Goal: Answer question/provide support

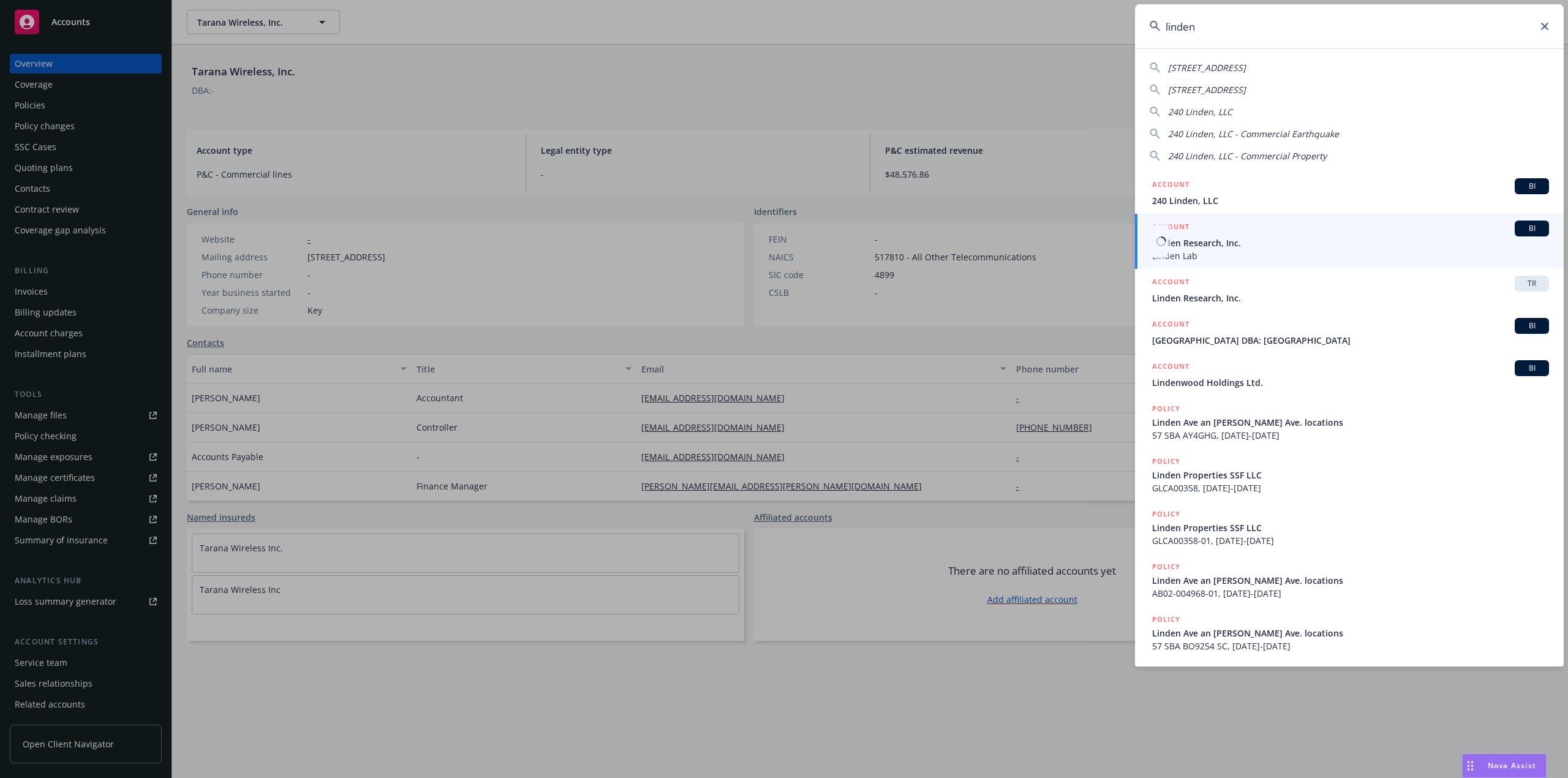
type input "linden"
click at [1216, 239] on span "Linden Research, Inc." at bounding box center [1351, 242] width 397 height 13
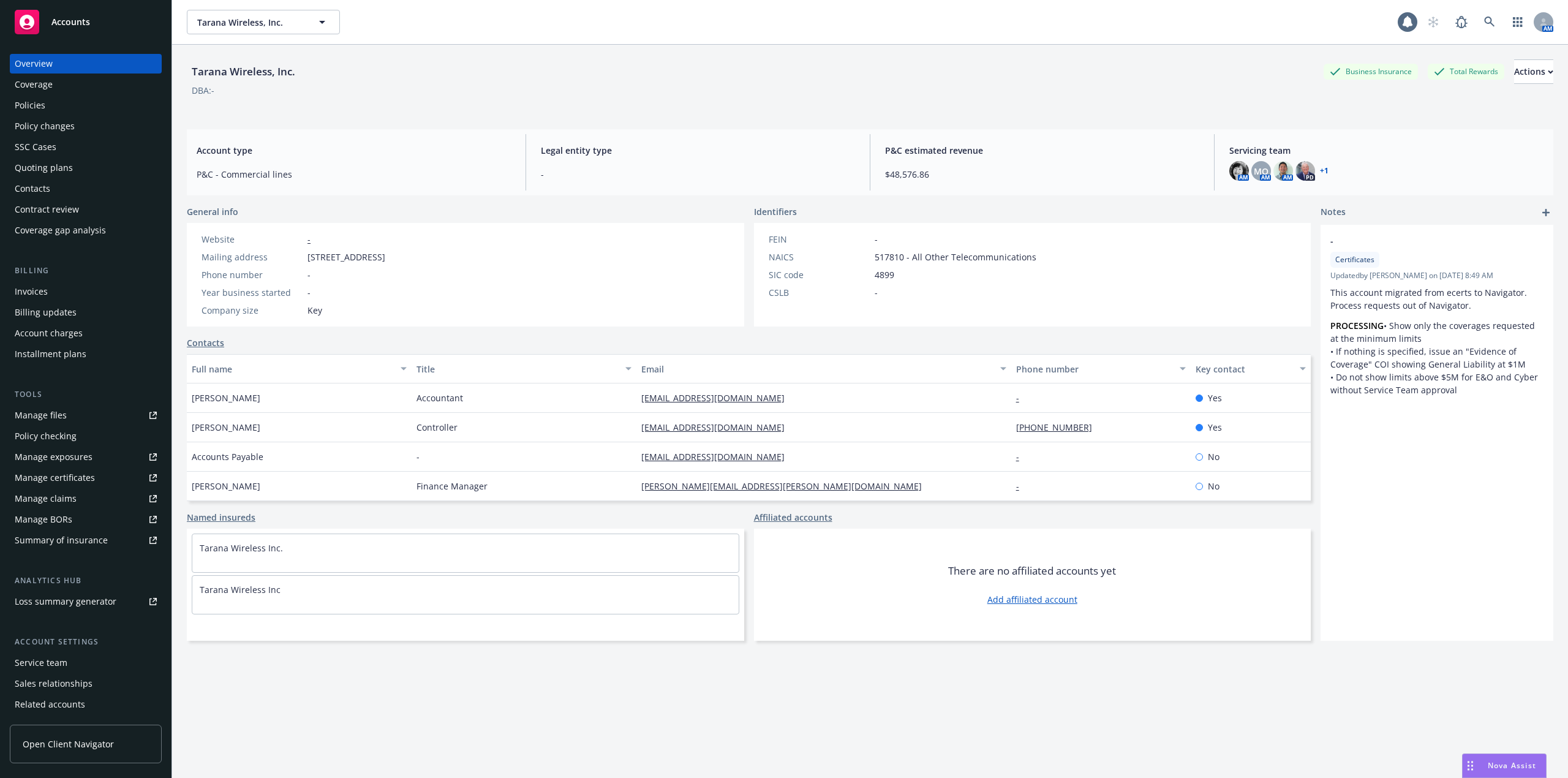
click at [27, 102] on div "Policies" at bounding box center [30, 106] width 30 height 20
click at [1320, 167] on link "+ 1" at bounding box center [1324, 170] width 9 height 7
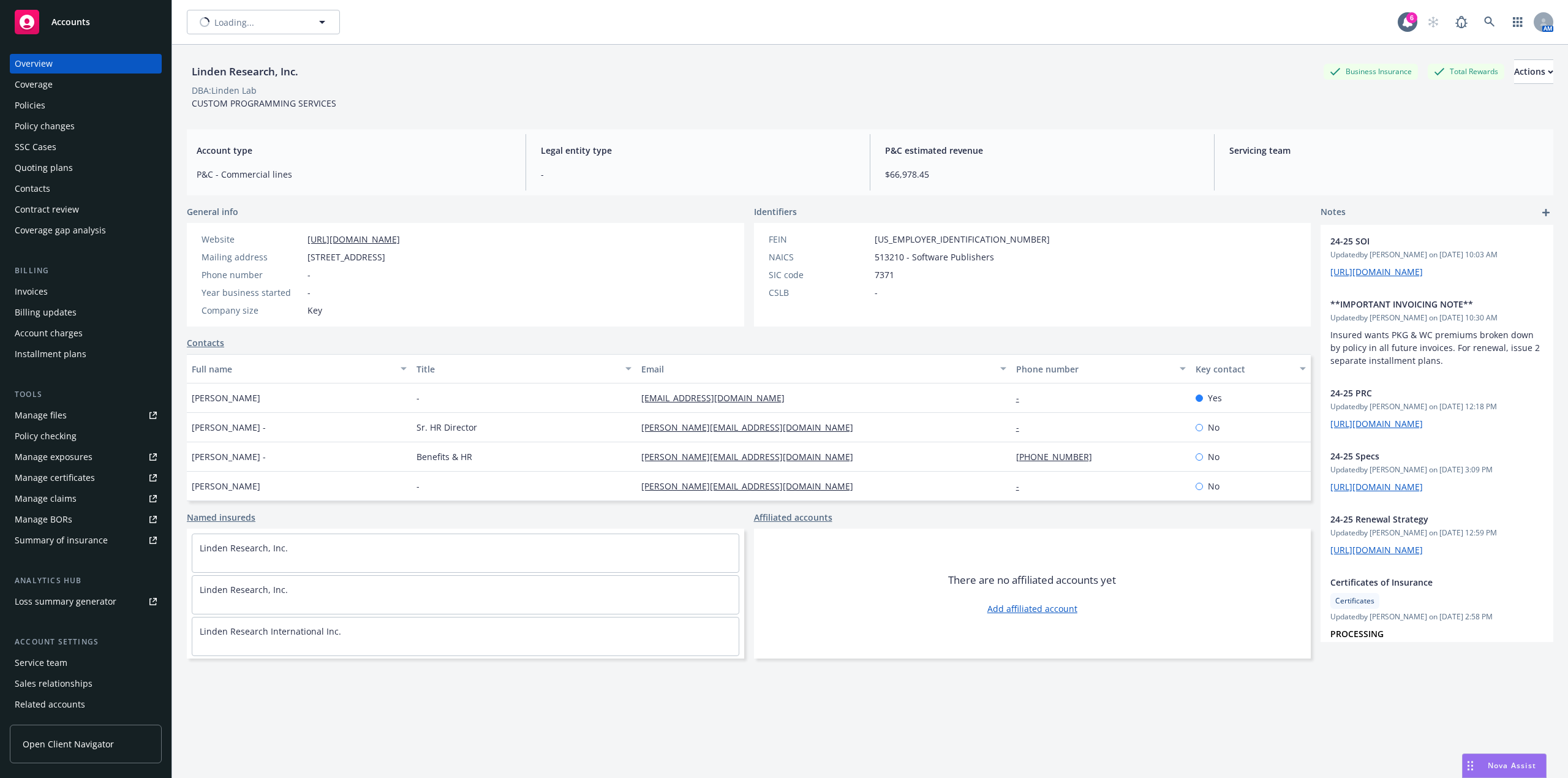
click at [42, 110] on div "Policies" at bounding box center [30, 106] width 30 height 20
click at [35, 109] on div "Policies" at bounding box center [30, 106] width 30 height 20
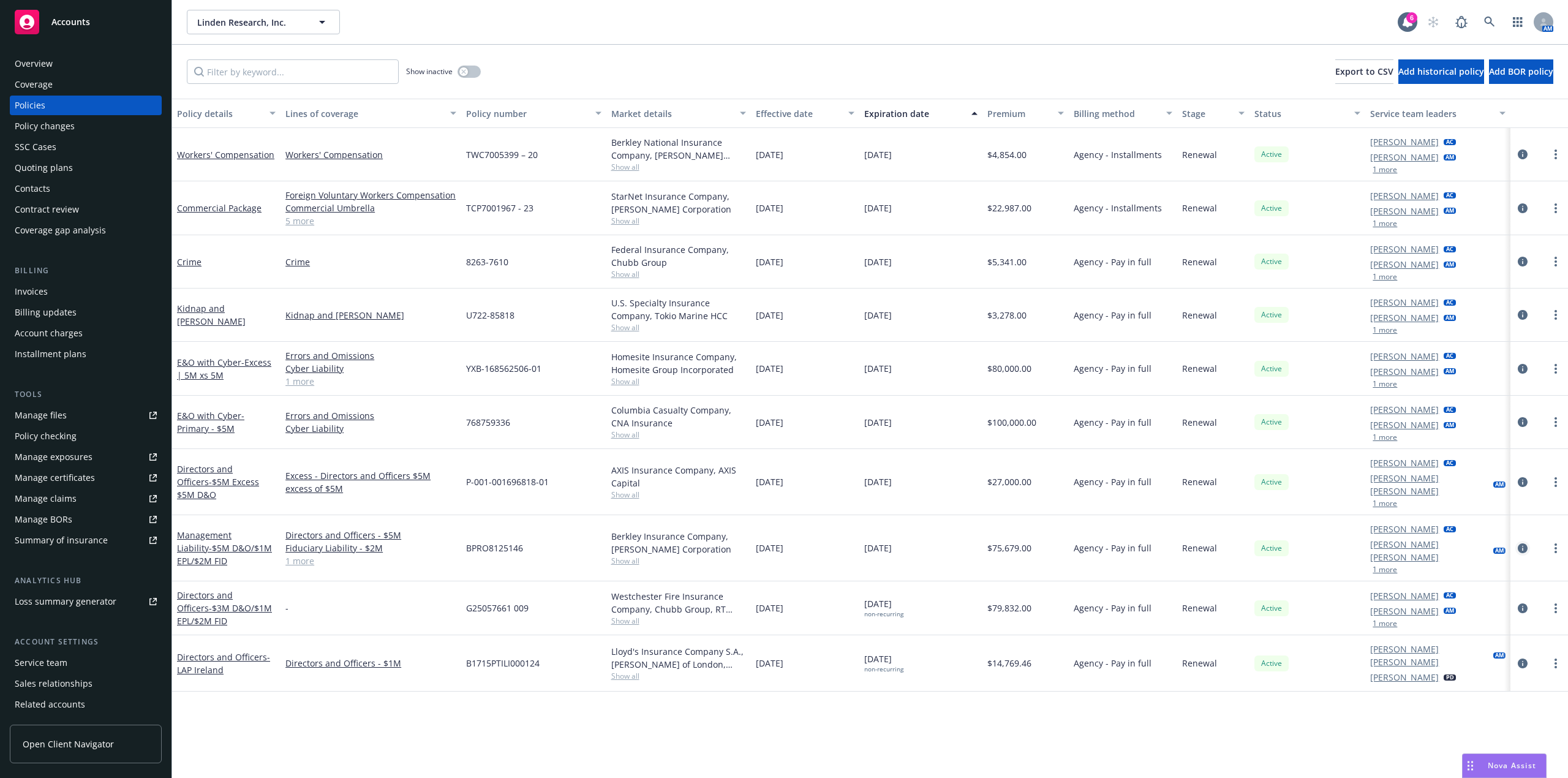
click at [1519, 544] on icon "circleInformation" at bounding box center [1522, 548] width 10 height 10
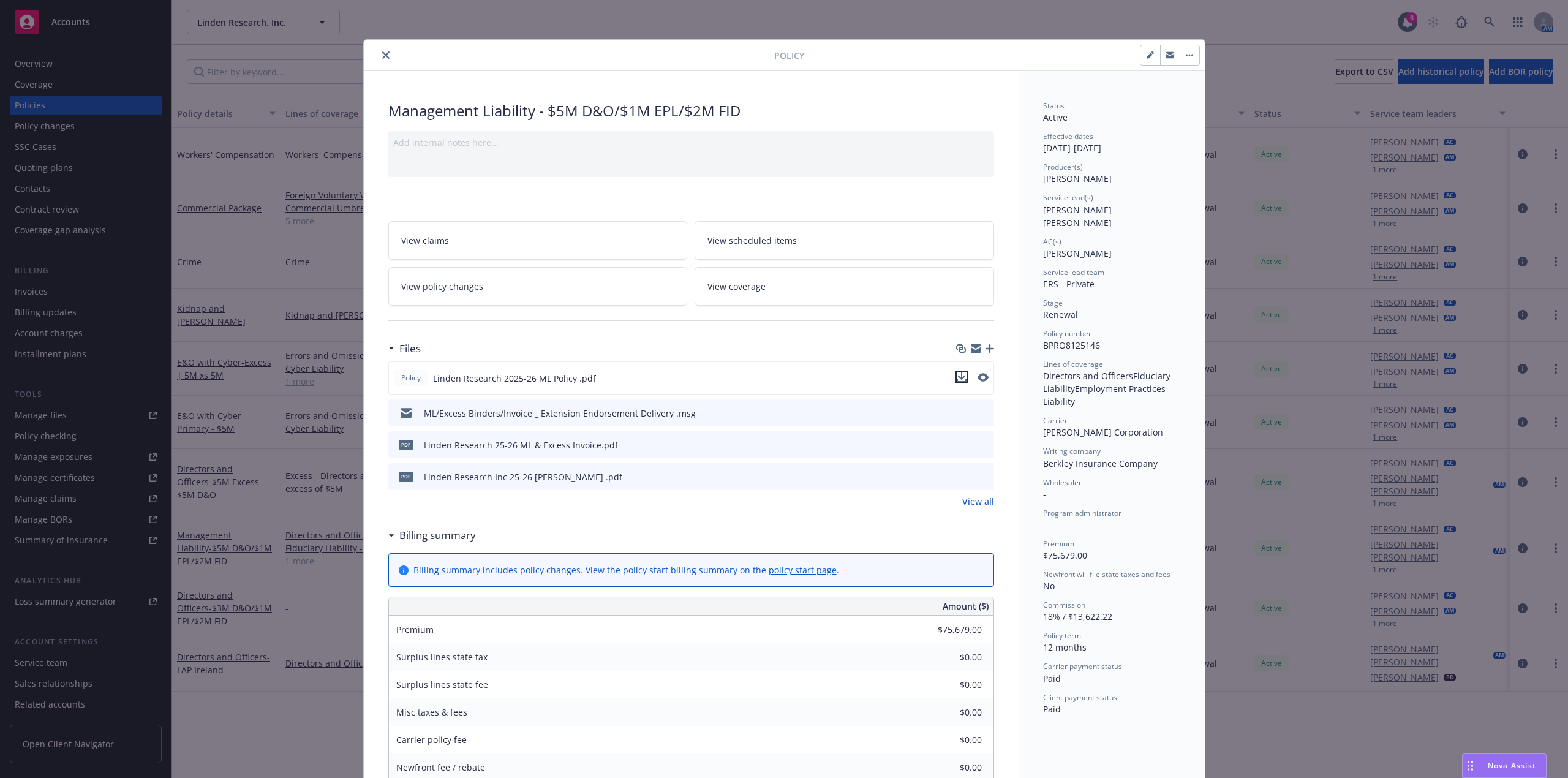
click at [956, 381] on icon "download file" at bounding box center [961, 377] width 10 height 10
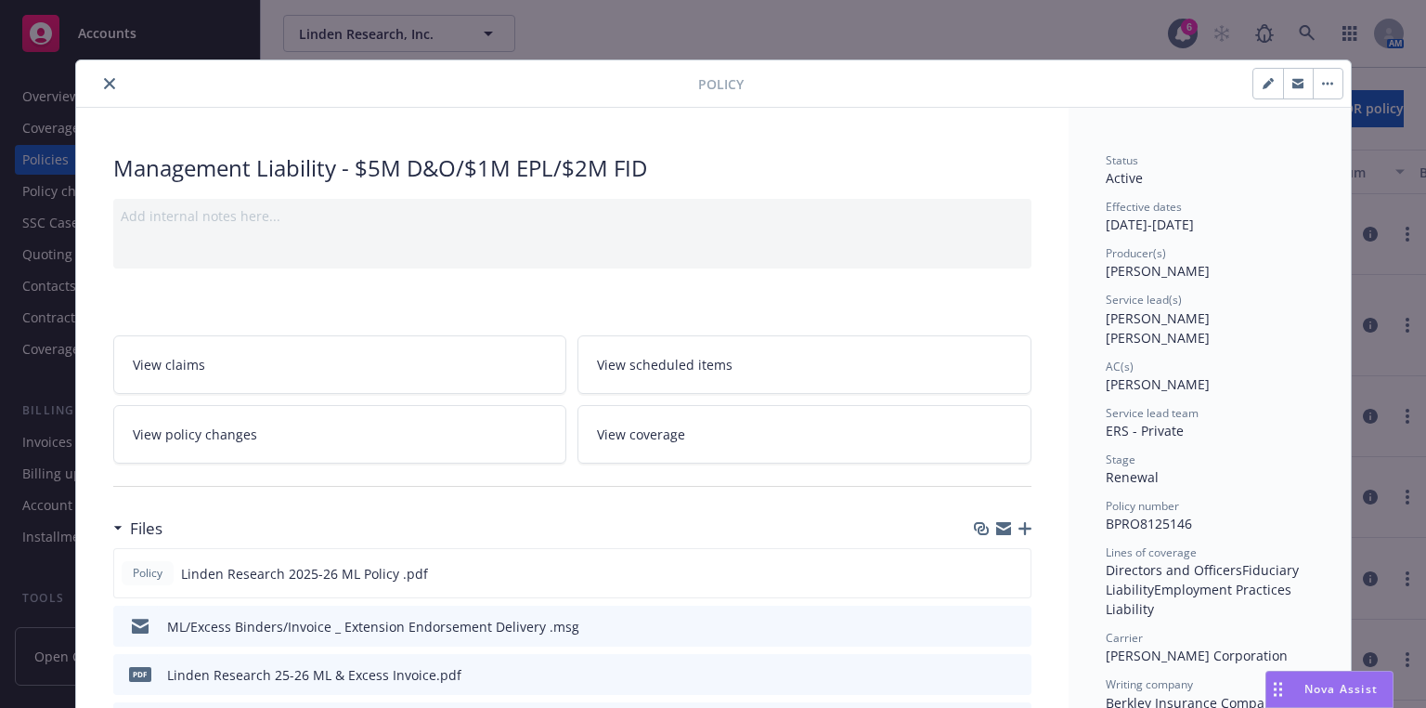
drag, startPoint x: 104, startPoint y: 83, endPoint x: 553, endPoint y: 119, distance: 450.9
click at [106, 83] on icon "close" at bounding box center [109, 83] width 11 height 11
click at [716, 39] on div "Policy Management Liability - $5M D&O/$1M EPL/$2M FID Add internal notes here..…" at bounding box center [713, 354] width 1426 height 708
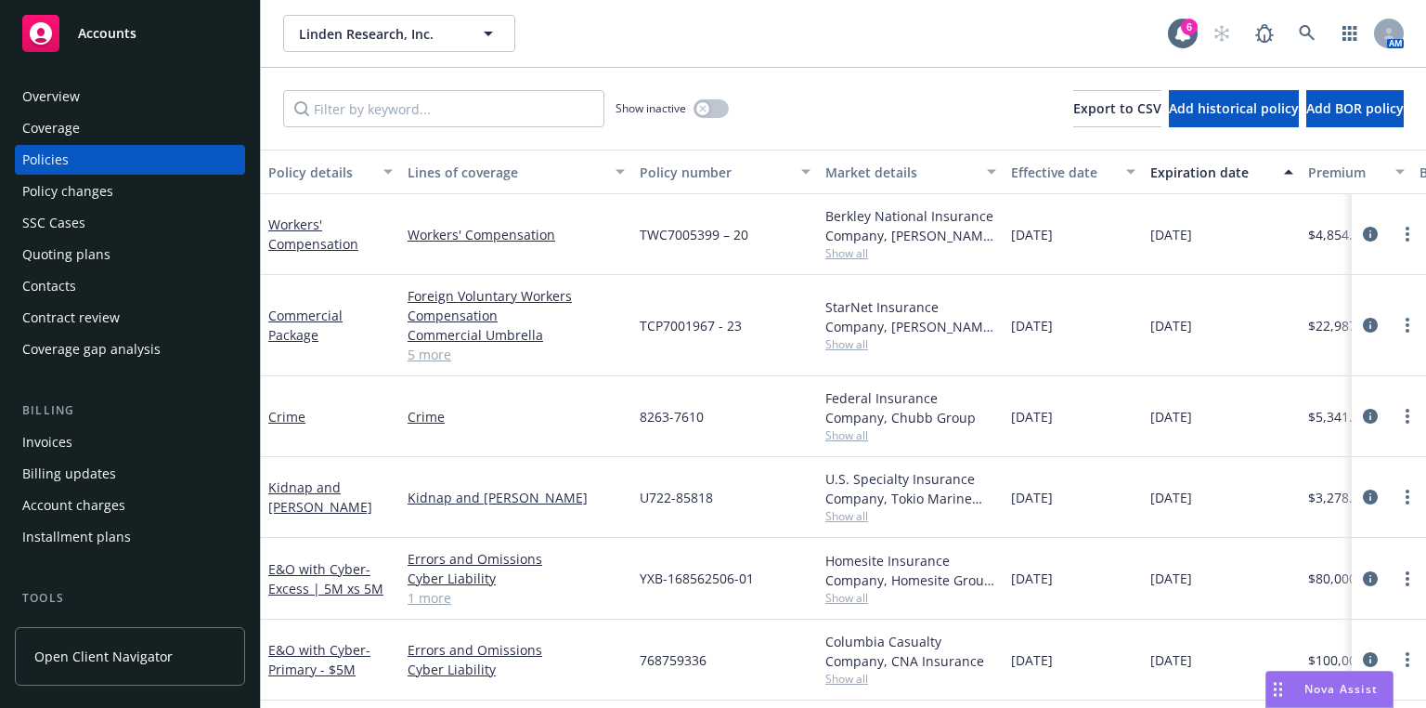
click at [821, 27] on div "Linden Research, Inc. Linden Research, Inc." at bounding box center [725, 33] width 885 height 37
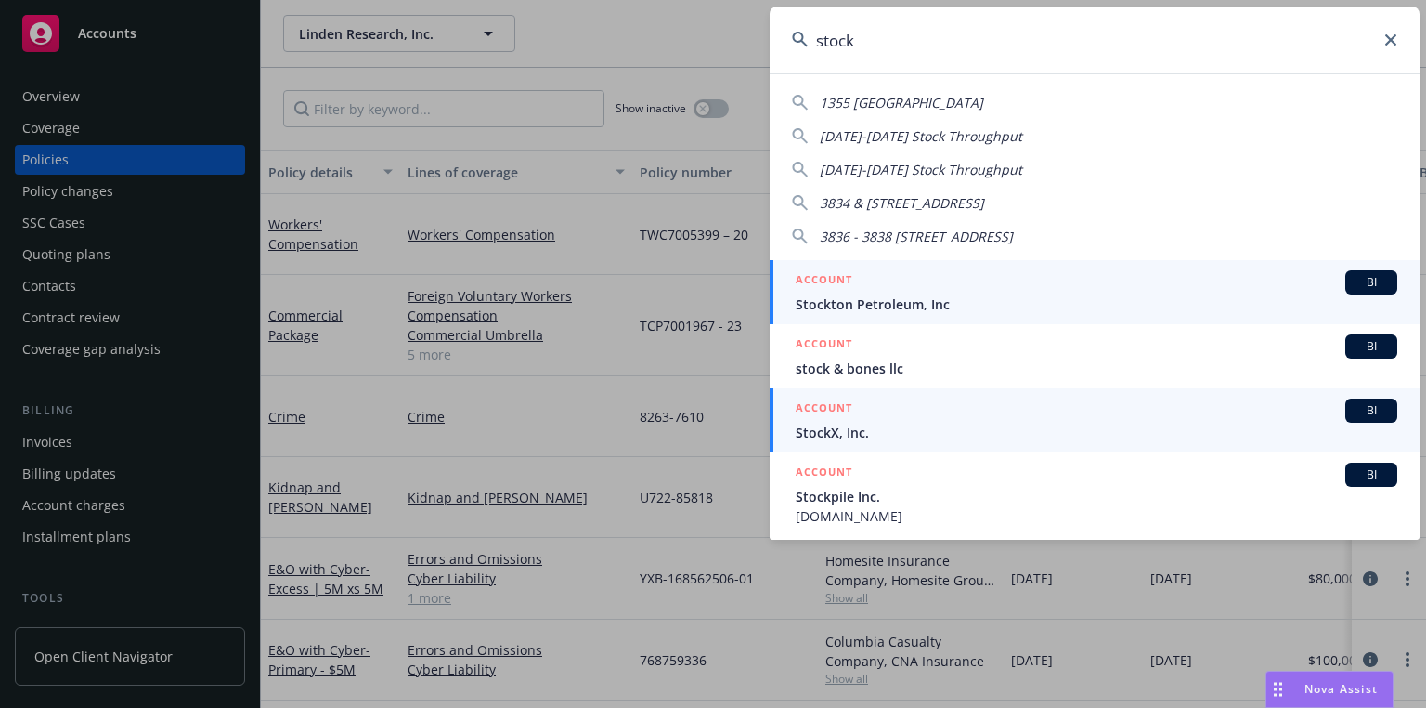
type input "stock"
click at [1353, 409] on span "BI" at bounding box center [1371, 410] width 37 height 17
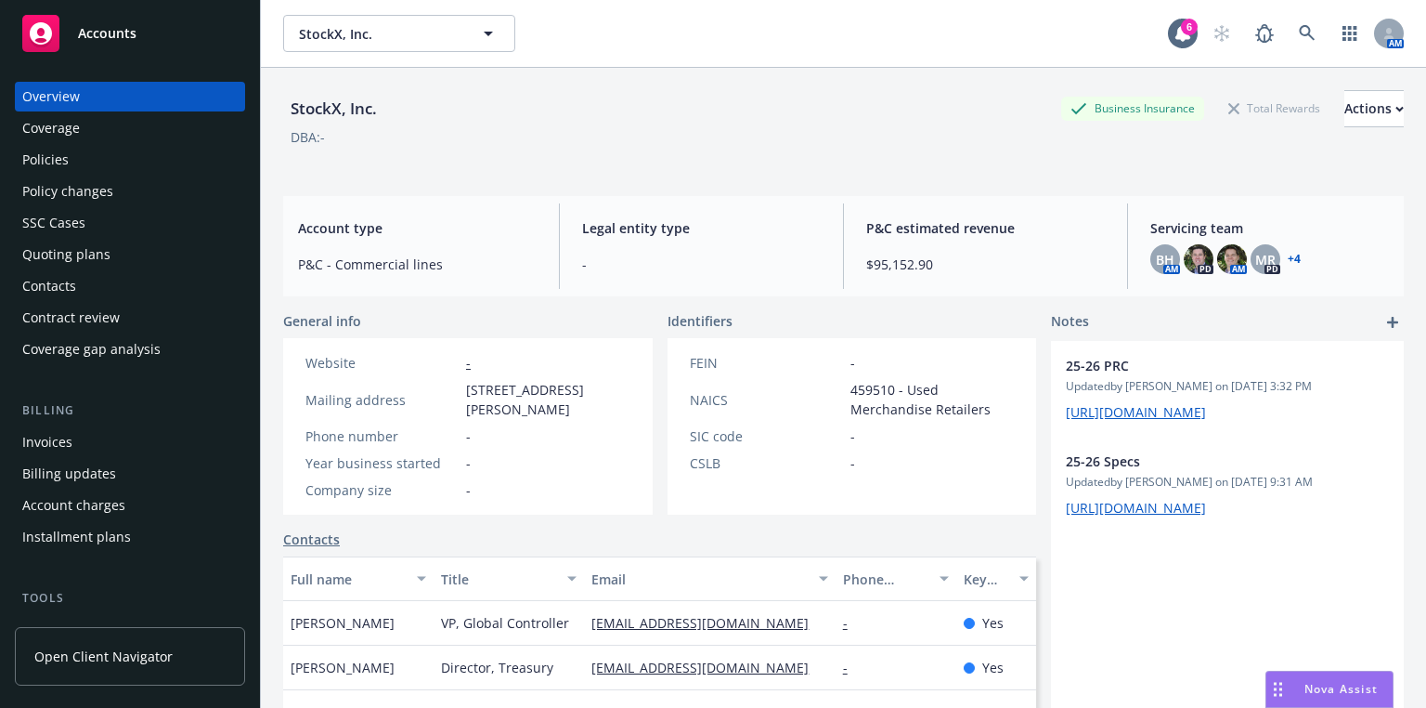
click at [1280, 686] on icon "Drag to move" at bounding box center [1278, 689] width 8 height 15
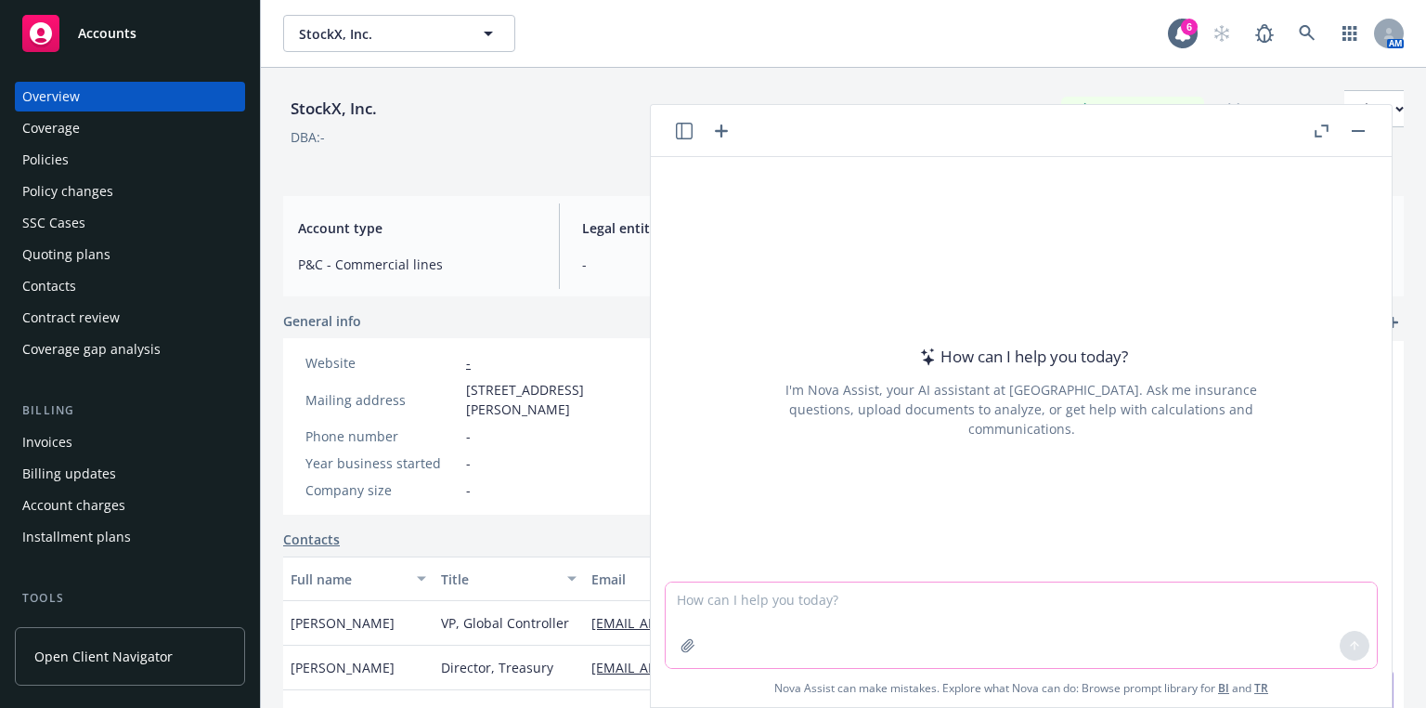
click at [734, 601] on textarea at bounding box center [1021, 624] width 711 height 85
click at [683, 131] on icon "button" at bounding box center [684, 131] width 17 height 17
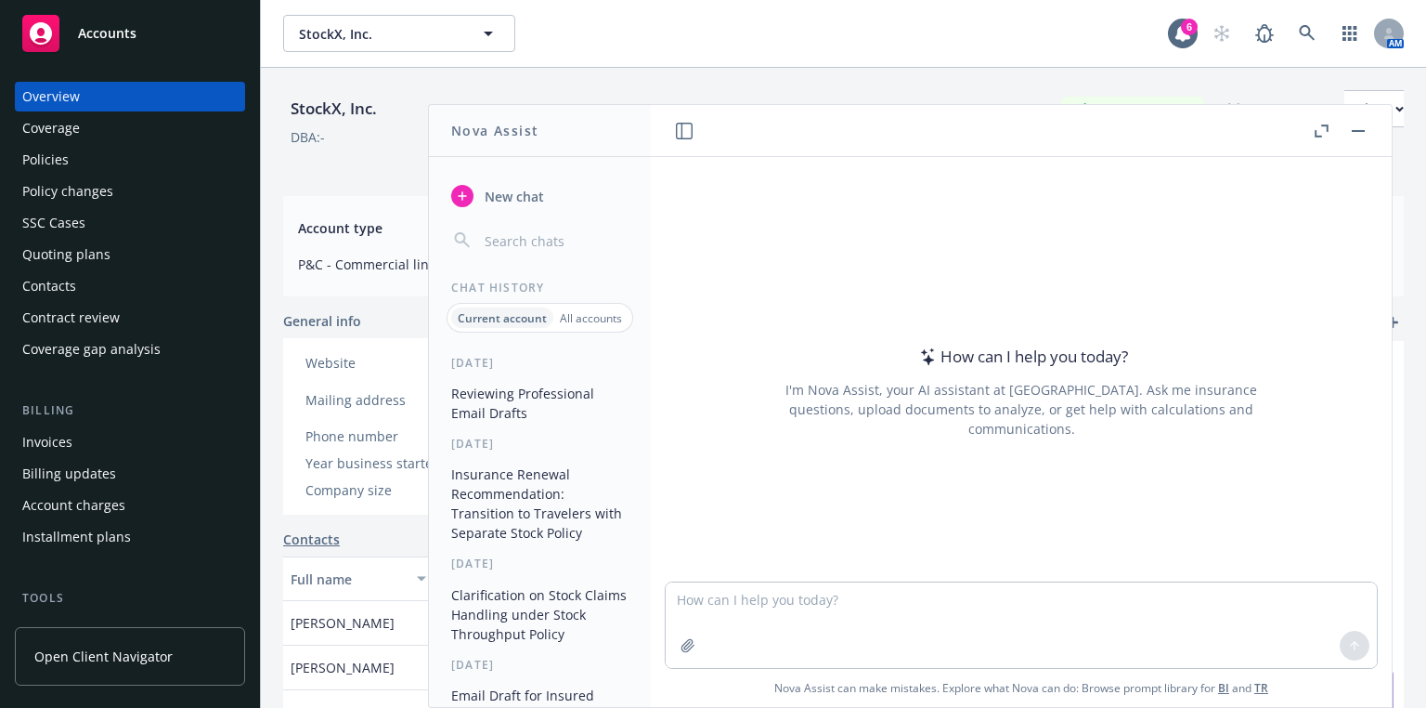
drag, startPoint x: 490, startPoint y: 398, endPoint x: 597, endPoint y: 427, distance: 110.6
click at [494, 398] on button "Reviewing Professional Email Drafts" at bounding box center [540, 403] width 192 height 50
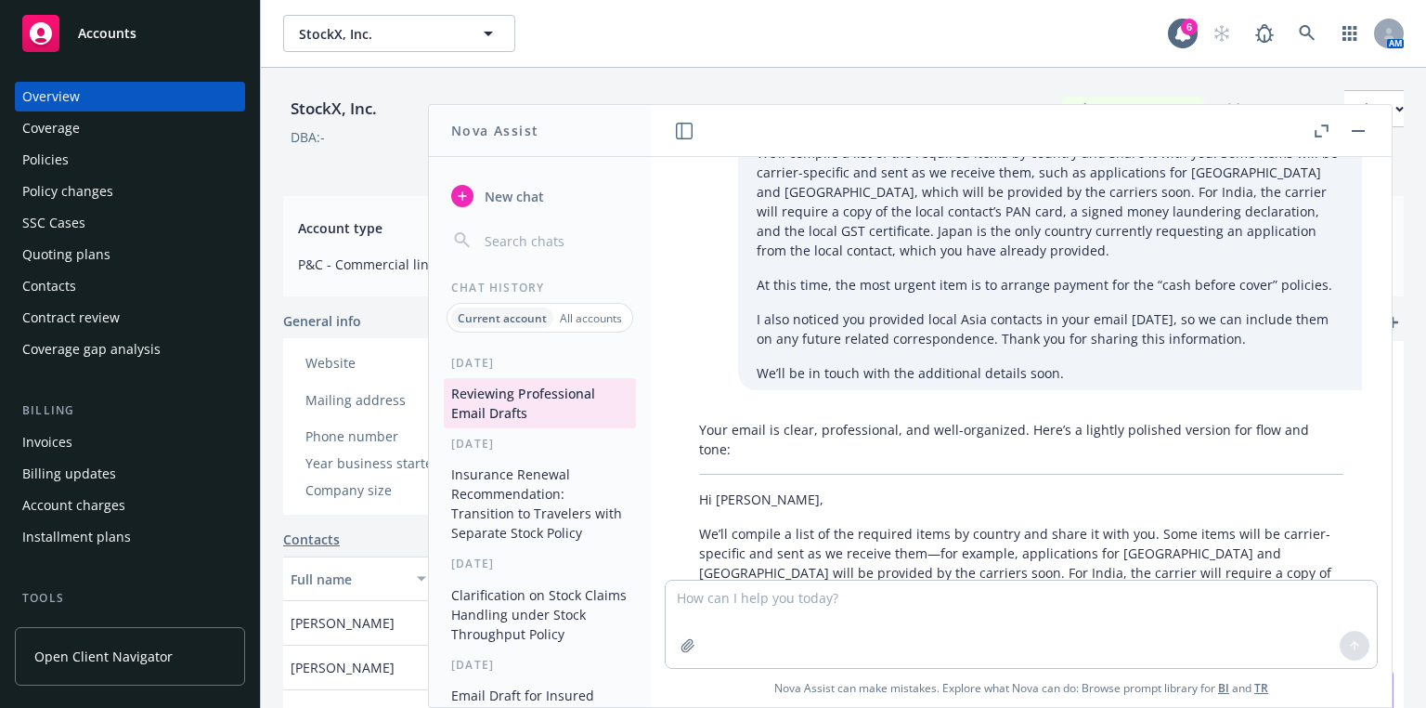
scroll to position [4053, 0]
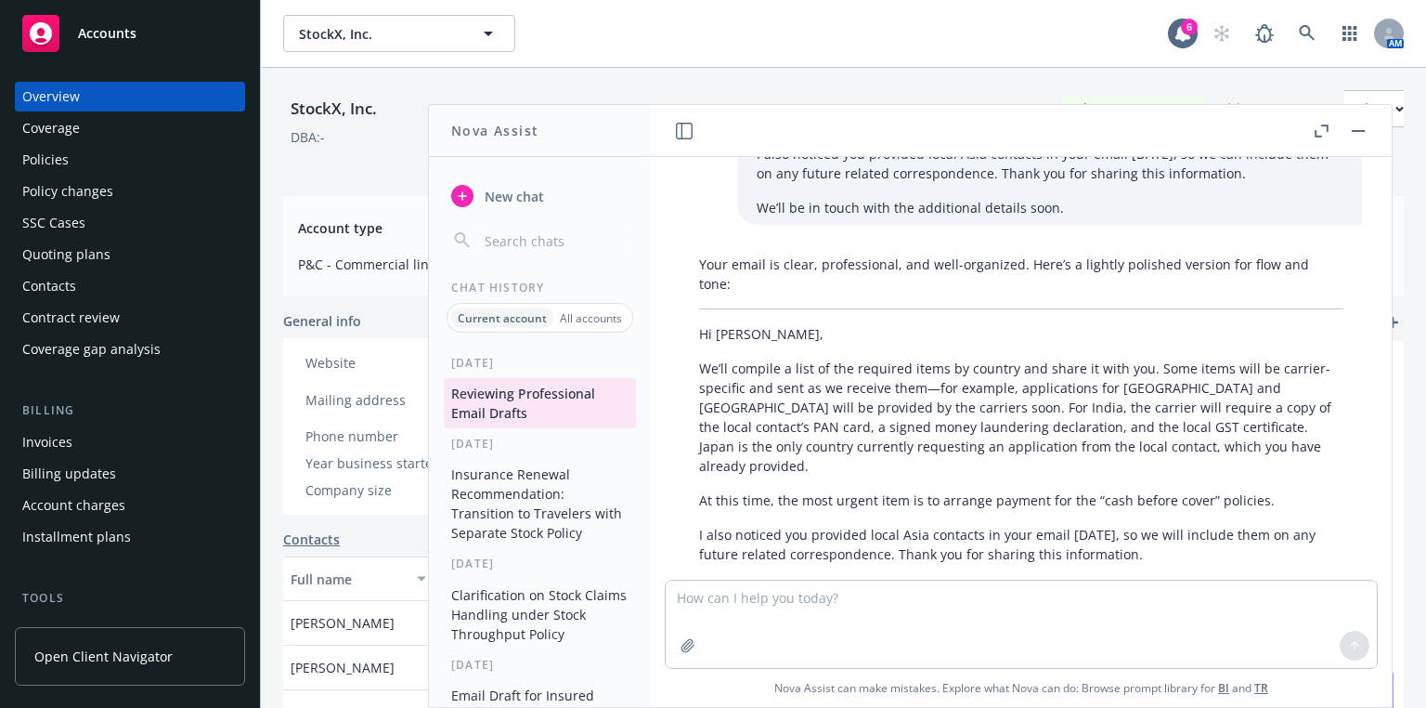
click at [742, 613] on textarea at bounding box center [1021, 623] width 711 height 87
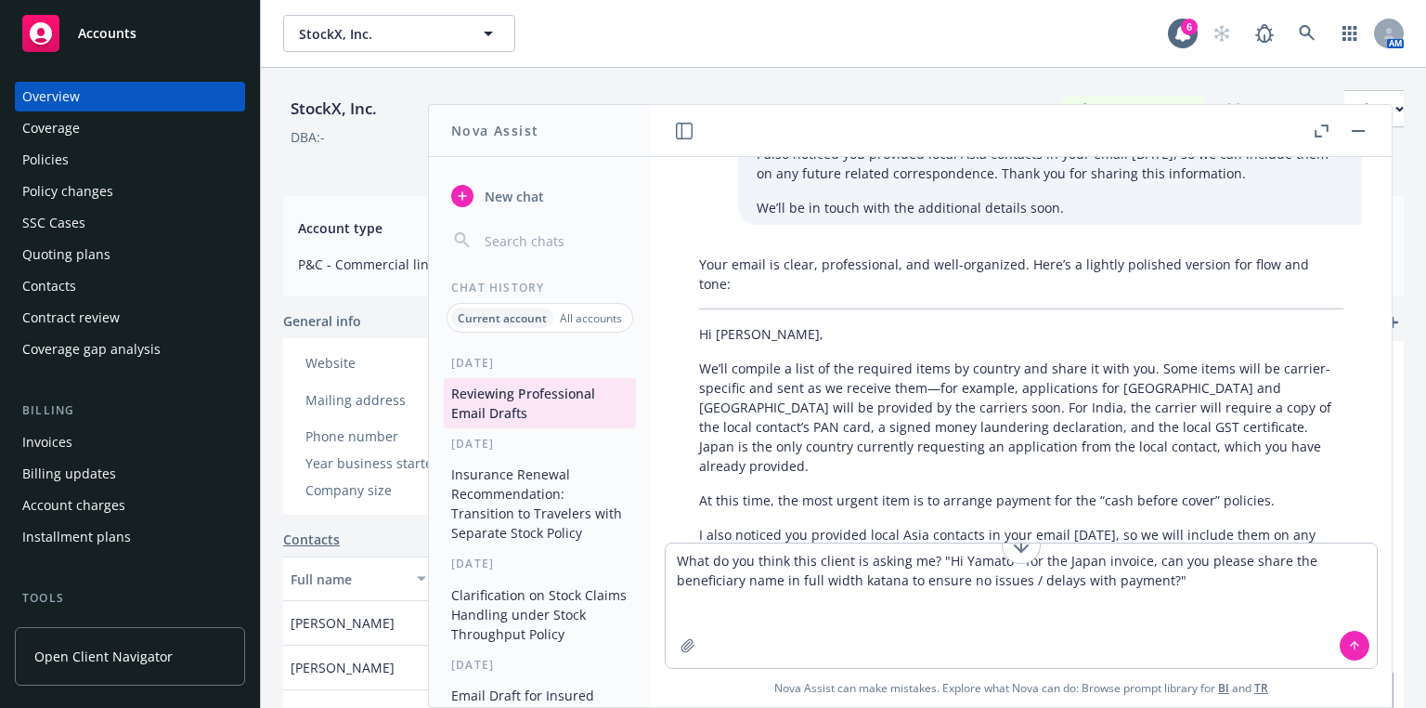
drag, startPoint x: 932, startPoint y: 558, endPoint x: 929, endPoint y: 576, distance: 17.9
click at [930, 573] on textarea "What do you think this client is asking me? "Hi Yamato - for the Japan invoice,…" at bounding box center [1021, 605] width 711 height 124
type textarea "What do you think this client is asking me? I jsut sent him a local japan broke…"
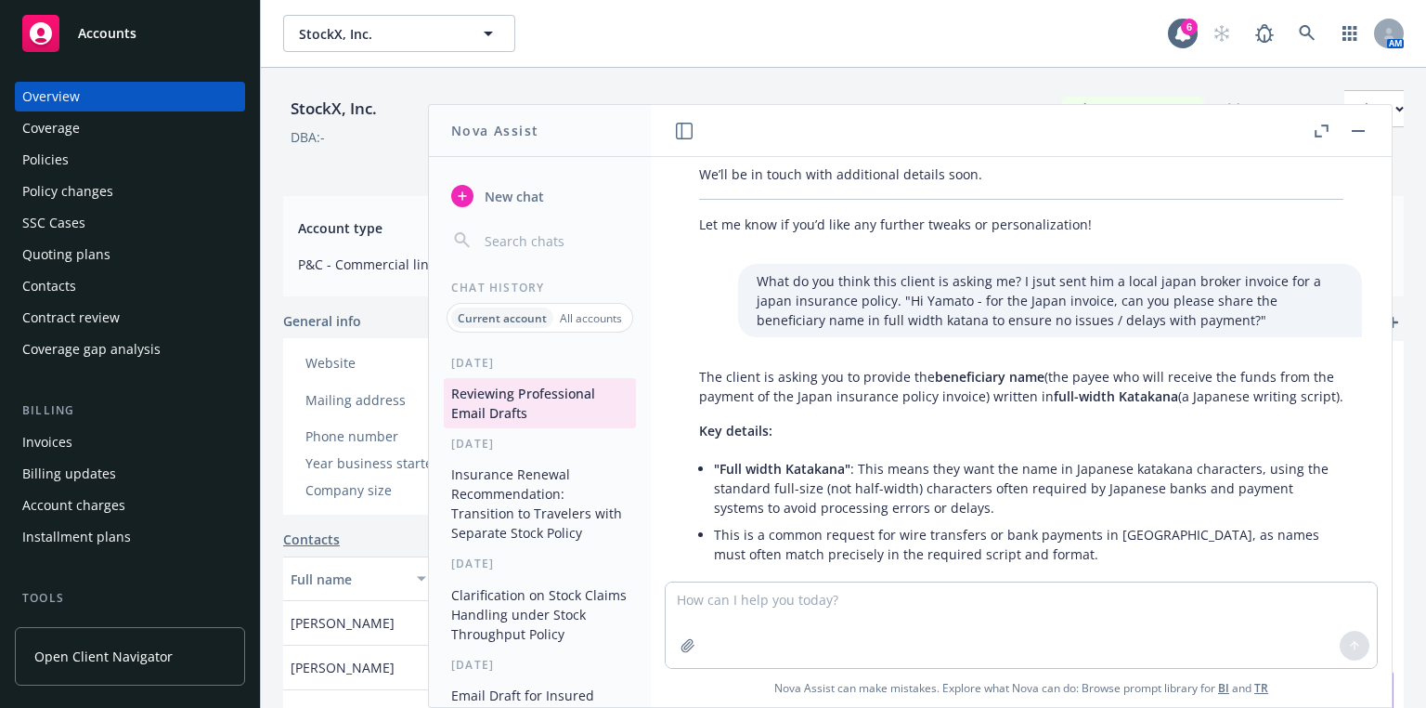
scroll to position [4435, 0]
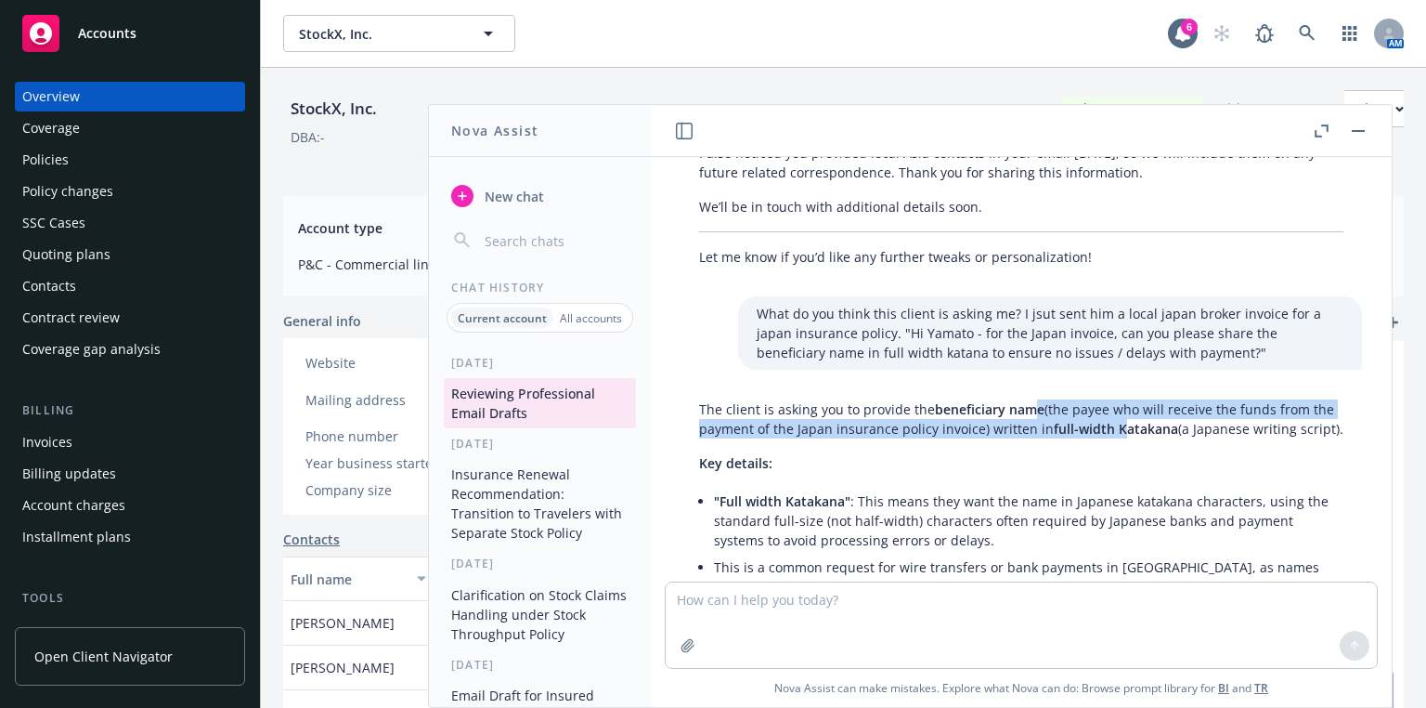
drag, startPoint x: 1033, startPoint y: 297, endPoint x: 1141, endPoint y: 309, distance: 109.3
click at [1141, 399] on p "The client is asking you to provide the beneficiary name (the payee who will re…" at bounding box center [1021, 418] width 644 height 39
drag, startPoint x: 1141, startPoint y: 309, endPoint x: 1218, endPoint y: 310, distance: 77.1
click at [1141, 420] on span "full-width Katakana" at bounding box center [1116, 429] width 124 height 18
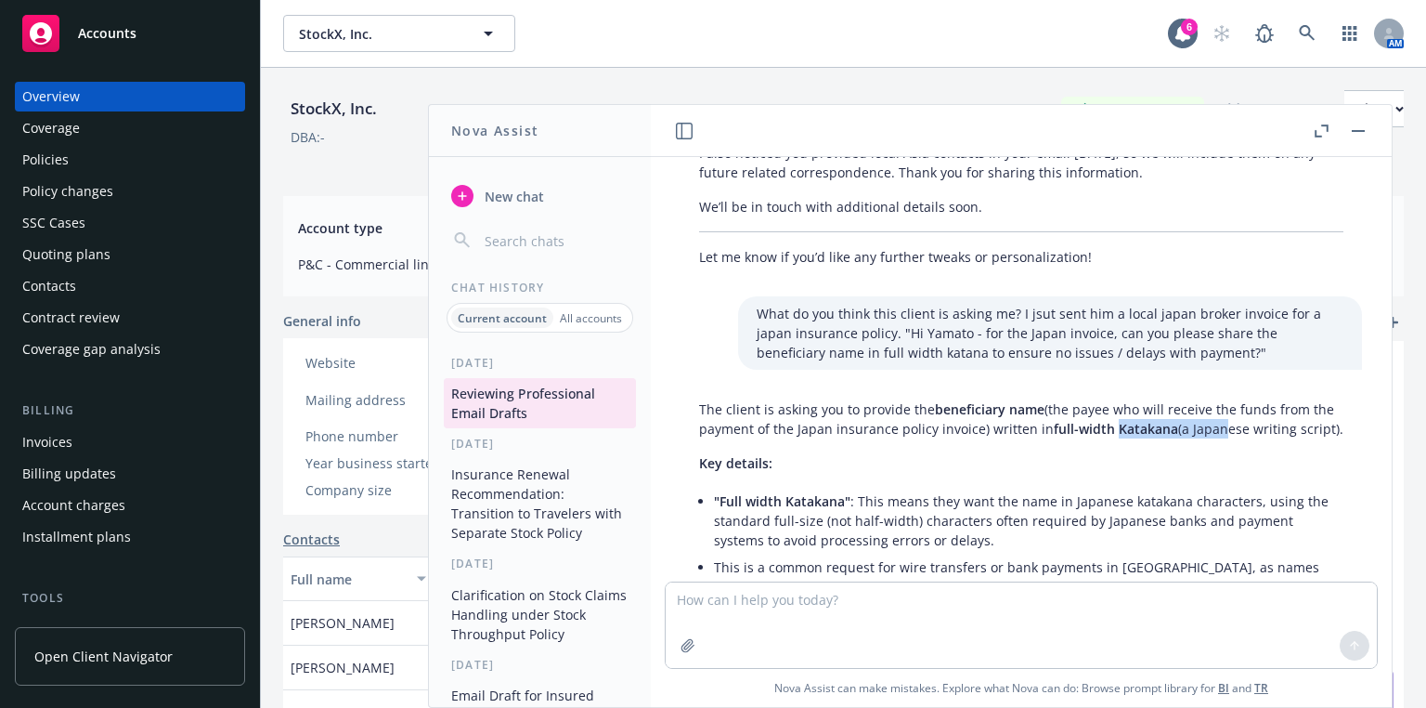
drag, startPoint x: 1235, startPoint y: 307, endPoint x: 1131, endPoint y: 307, distance: 104.0
click at [1131, 399] on p "The client is asking you to provide the beneficiary name (the payee who will re…" at bounding box center [1021, 418] width 644 height 39
click at [1131, 420] on span "full-width Katakana" at bounding box center [1116, 429] width 124 height 18
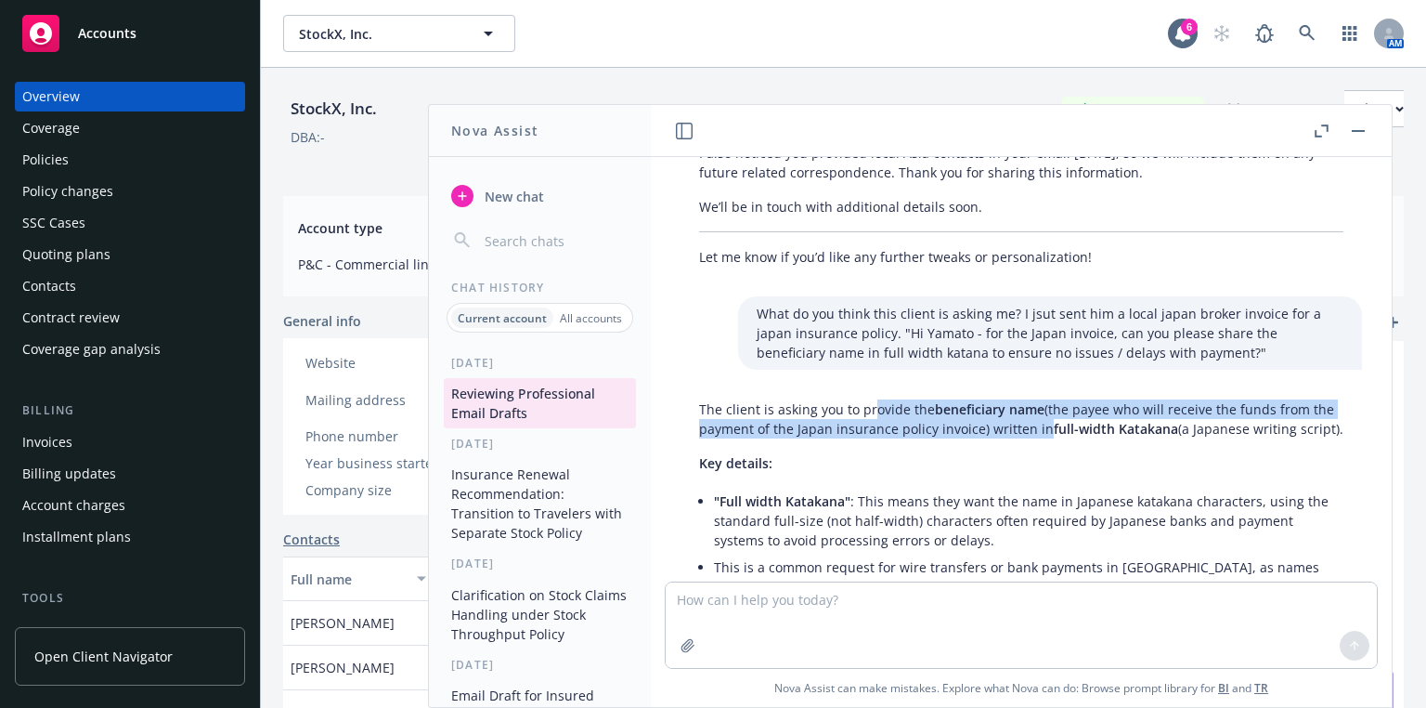
drag, startPoint x: 870, startPoint y: 290, endPoint x: 1062, endPoint y: 312, distance: 193.5
click at [1062, 399] on p "The client is asking you to provide the beneficiary name (the payee who will re…" at bounding box center [1021, 418] width 644 height 39
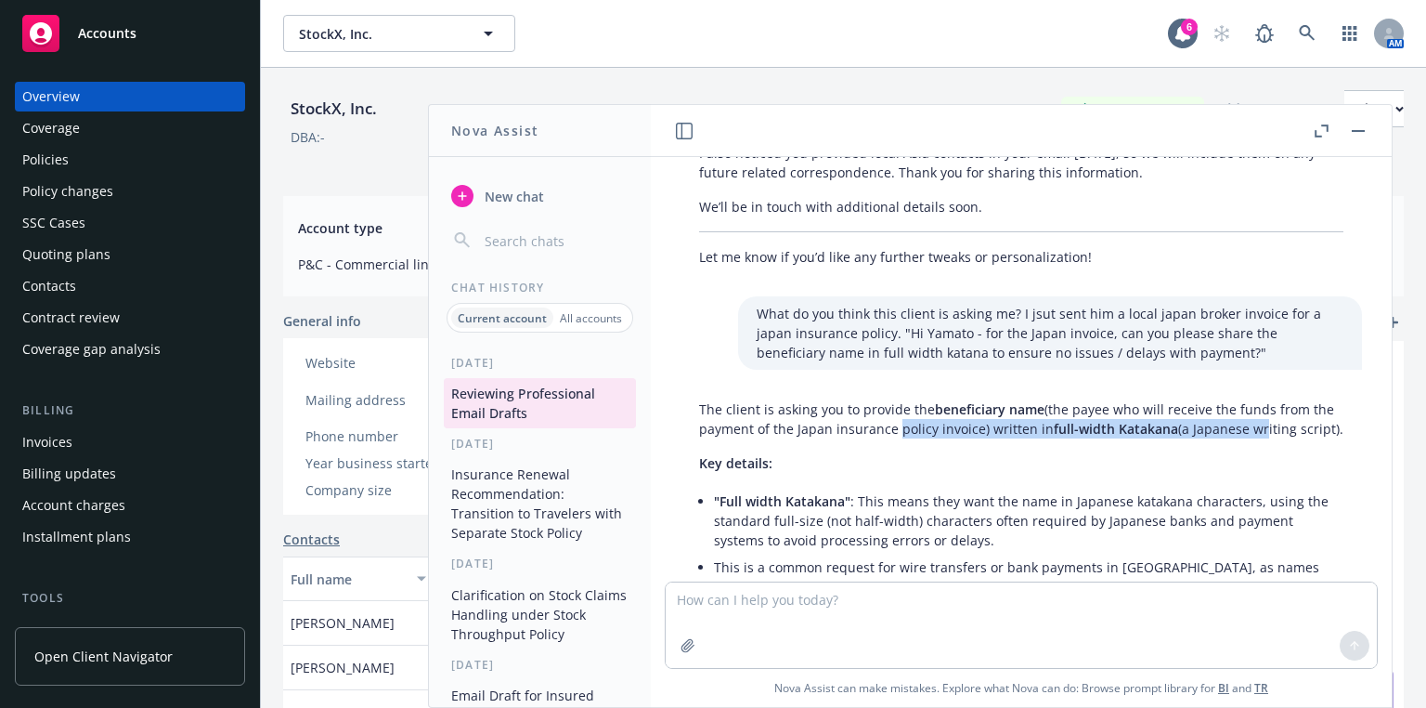
drag, startPoint x: 1273, startPoint y: 308, endPoint x: 914, endPoint y: 309, distance: 359.3
click at [914, 399] on p "The client is asking you to provide the beneficiary name (the payee who will re…" at bounding box center [1021, 418] width 644 height 39
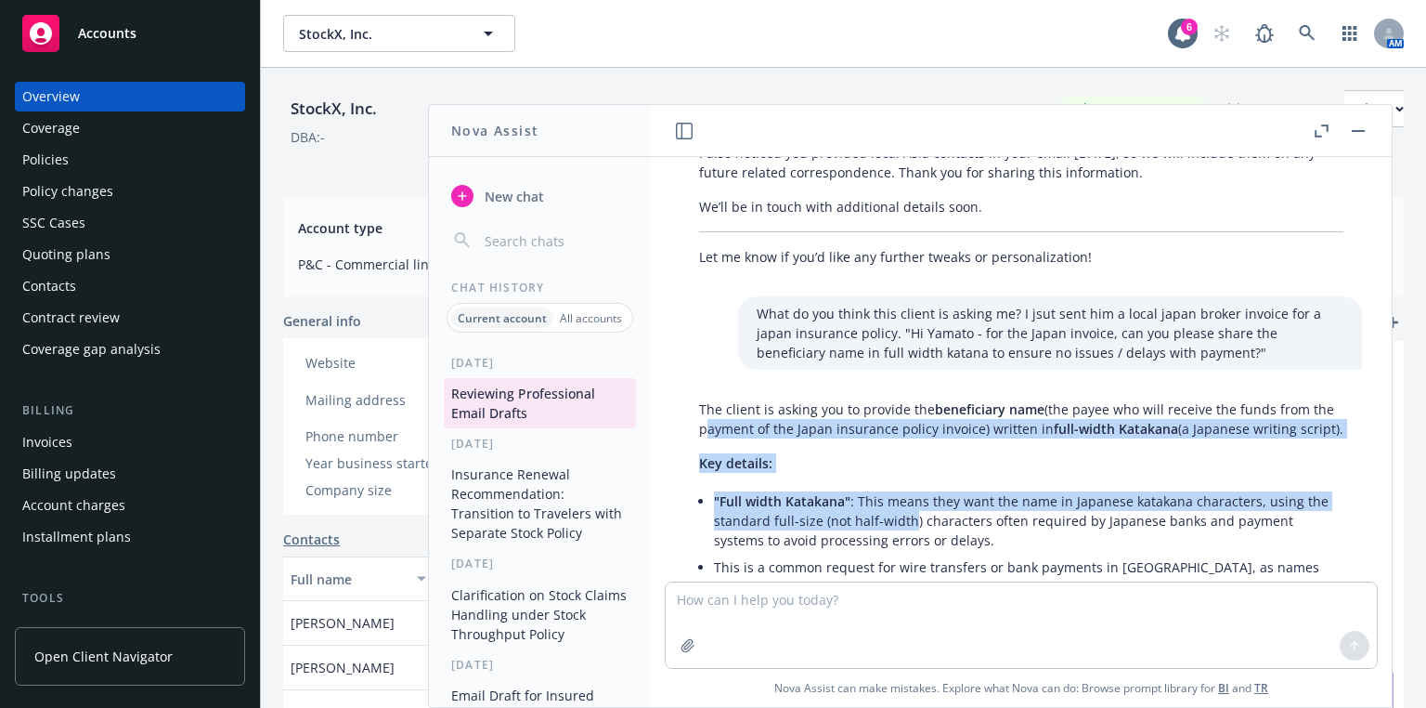
drag, startPoint x: 721, startPoint y: 308, endPoint x: 915, endPoint y: 416, distance: 221.9
click at [915, 416] on div "The client is asking you to provide the beneficiary name (the payee who will re…" at bounding box center [1022, 601] width 682 height 419
click at [915, 487] on li ""Full width Katakana" : This means they want the name in Japanese katakana char…" at bounding box center [1029, 520] width 630 height 66
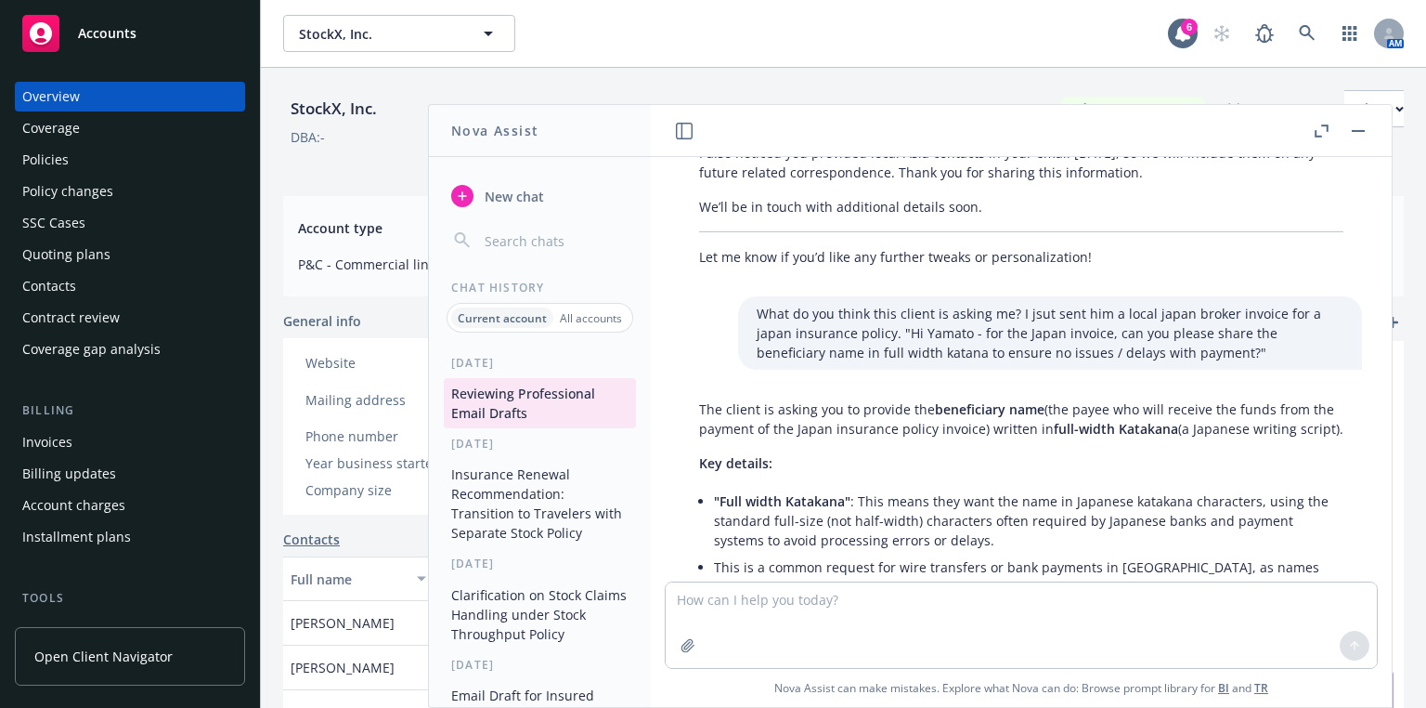
click at [816, 492] on span ""Full width Katakana"" at bounding box center [782, 501] width 136 height 18
copy span "Katakana"
click at [724, 602] on textarea at bounding box center [1021, 624] width 711 height 85
type textarea "I think a [DEMOGRAPHIC_DATA] would say kanji not katakana, correct?"
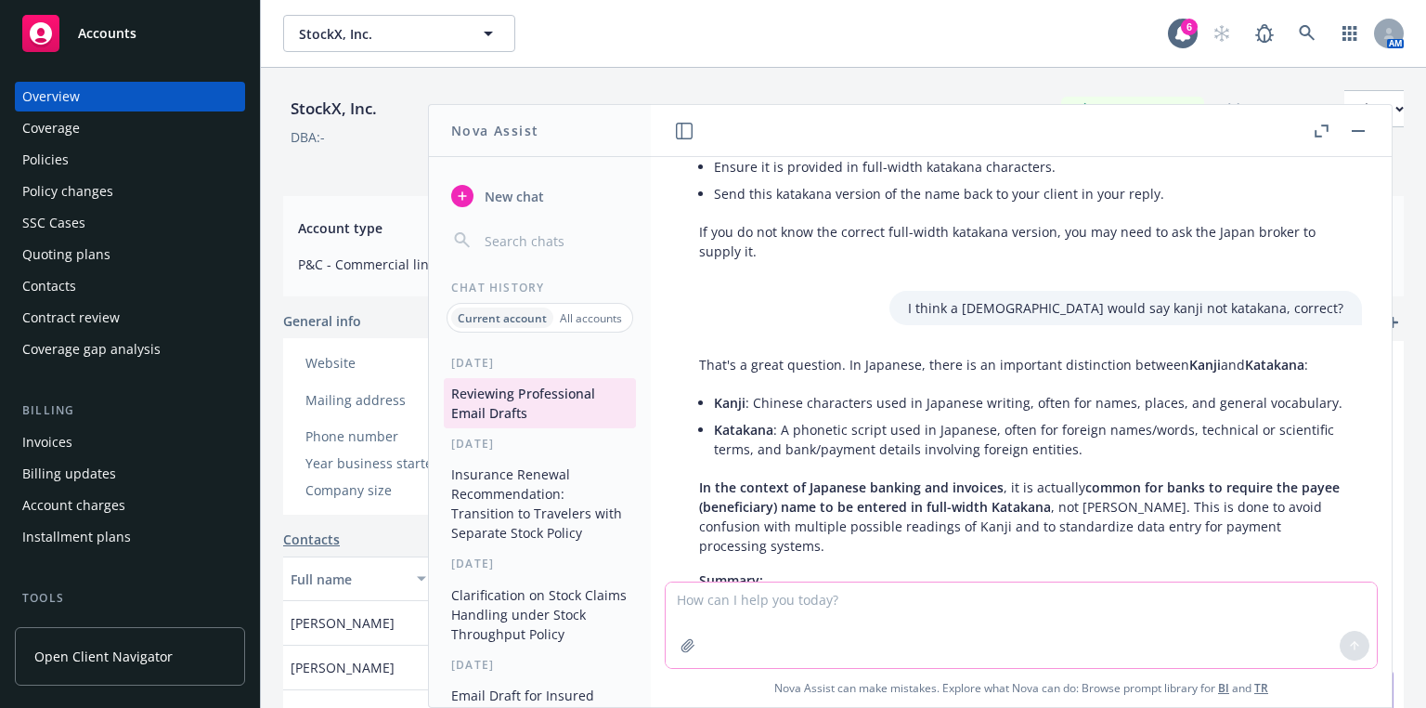
scroll to position [4944, 0]
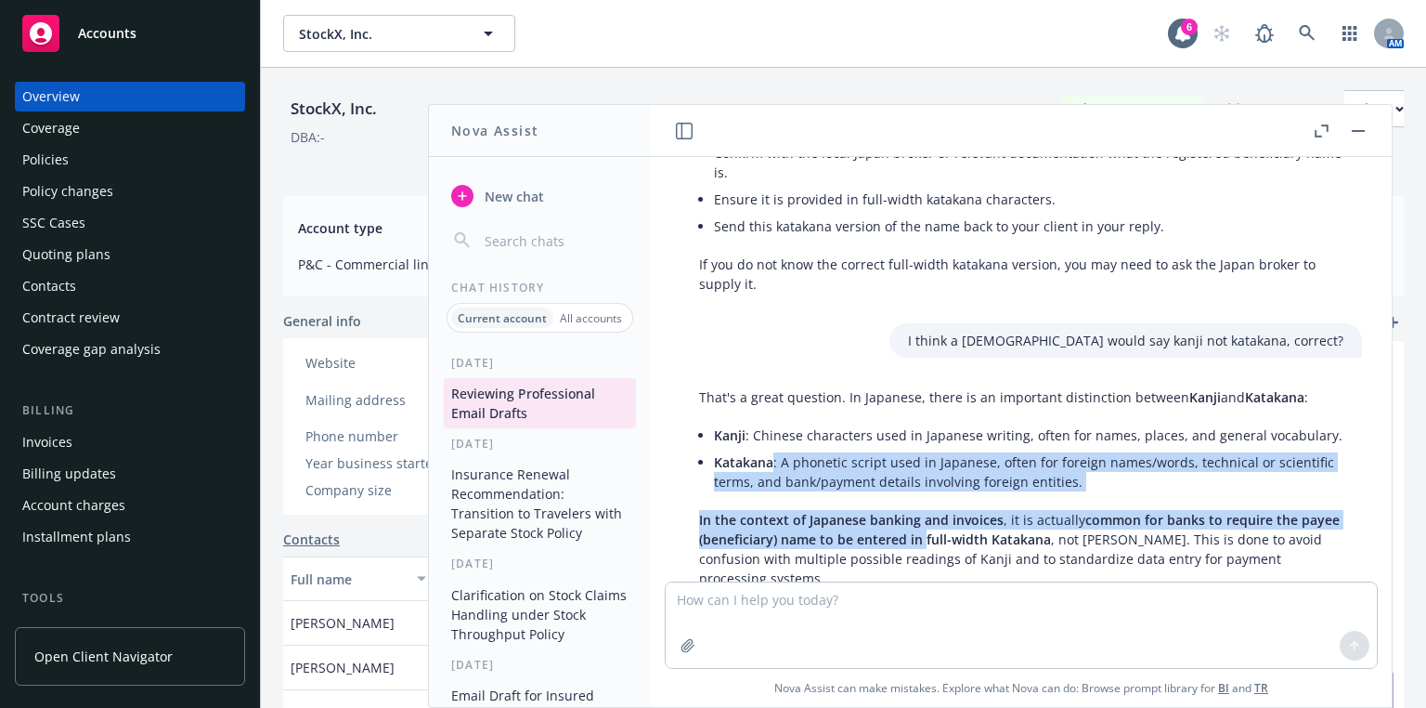
drag, startPoint x: 784, startPoint y: 382, endPoint x: 964, endPoint y: 431, distance: 186.7
click at [964, 431] on div "That's a great question. In Japanese, there is an important distinction between…" at bounding box center [1022, 595] width 682 height 431
click at [965, 511] on span "common for banks to require the payee (beneficiary) name to be entered in full-…" at bounding box center [1019, 529] width 641 height 37
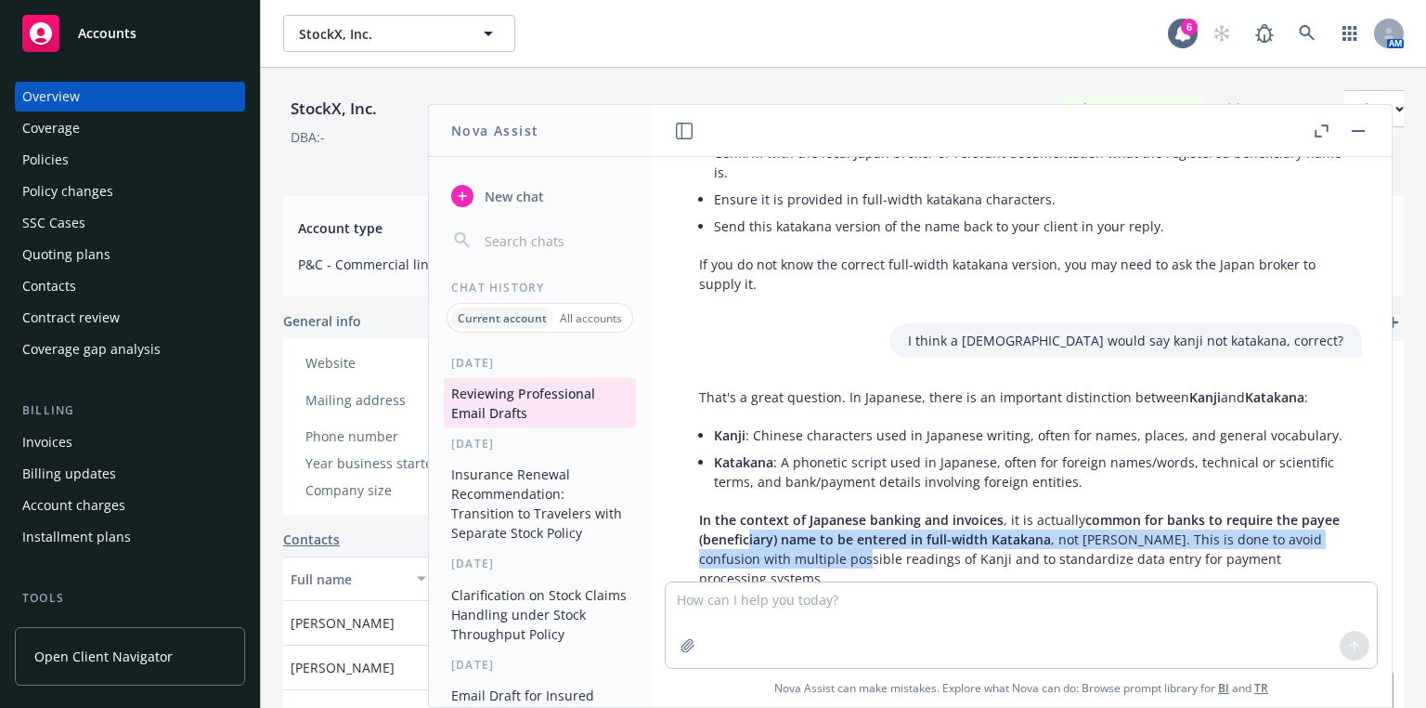
drag, startPoint x: 887, startPoint y: 460, endPoint x: 784, endPoint y: 442, distance: 104.6
click at [785, 510] on p "In the context of Japanese banking and invoices , it is actually common for ban…" at bounding box center [1021, 549] width 644 height 78
click at [784, 511] on span "common for banks to require the payee (beneficiary) name to be entered in full-…" at bounding box center [1019, 529] width 641 height 37
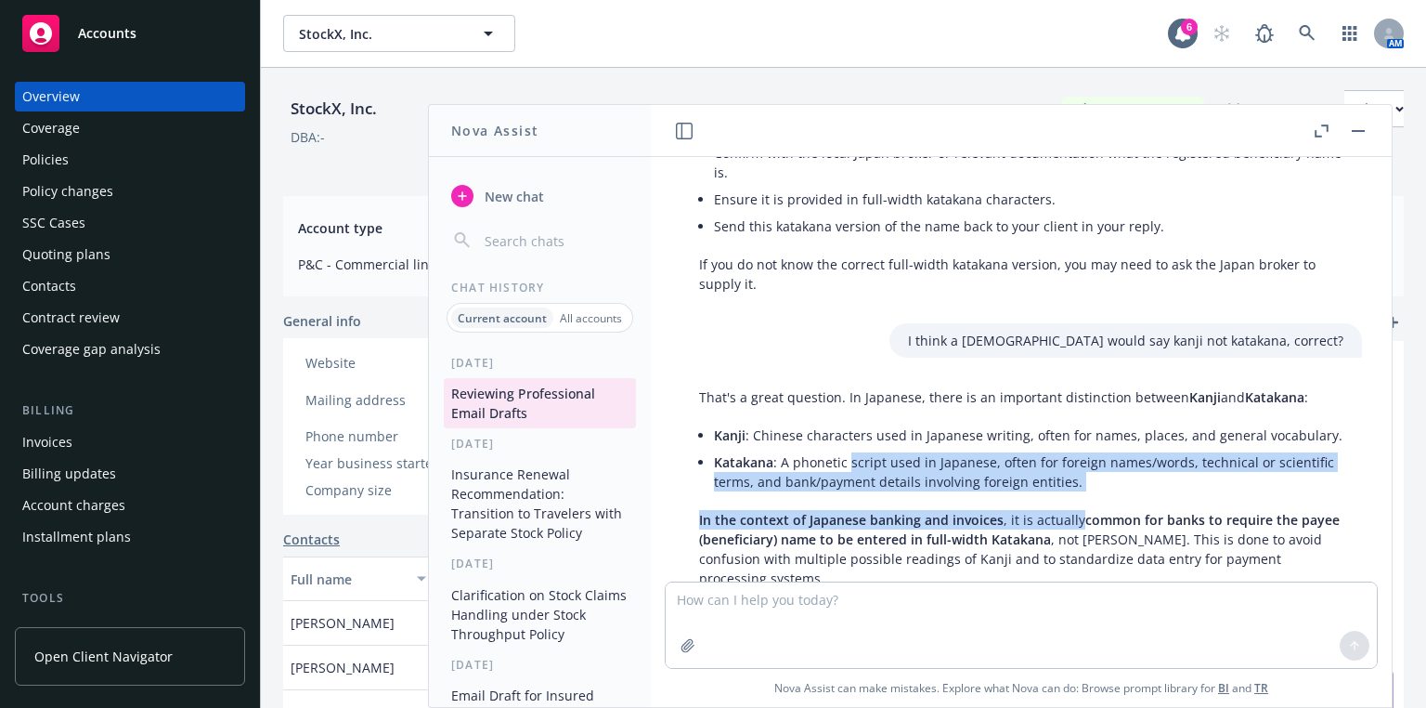
drag, startPoint x: 850, startPoint y: 362, endPoint x: 1076, endPoint y: 428, distance: 236.0
click at [1076, 428] on div "That's a great question. In Japanese, there is an important distinction between…" at bounding box center [1022, 595] width 682 height 431
click at [1076, 510] on p "In the context of Japanese banking and invoices , it is actually common for ban…" at bounding box center [1021, 549] width 644 height 78
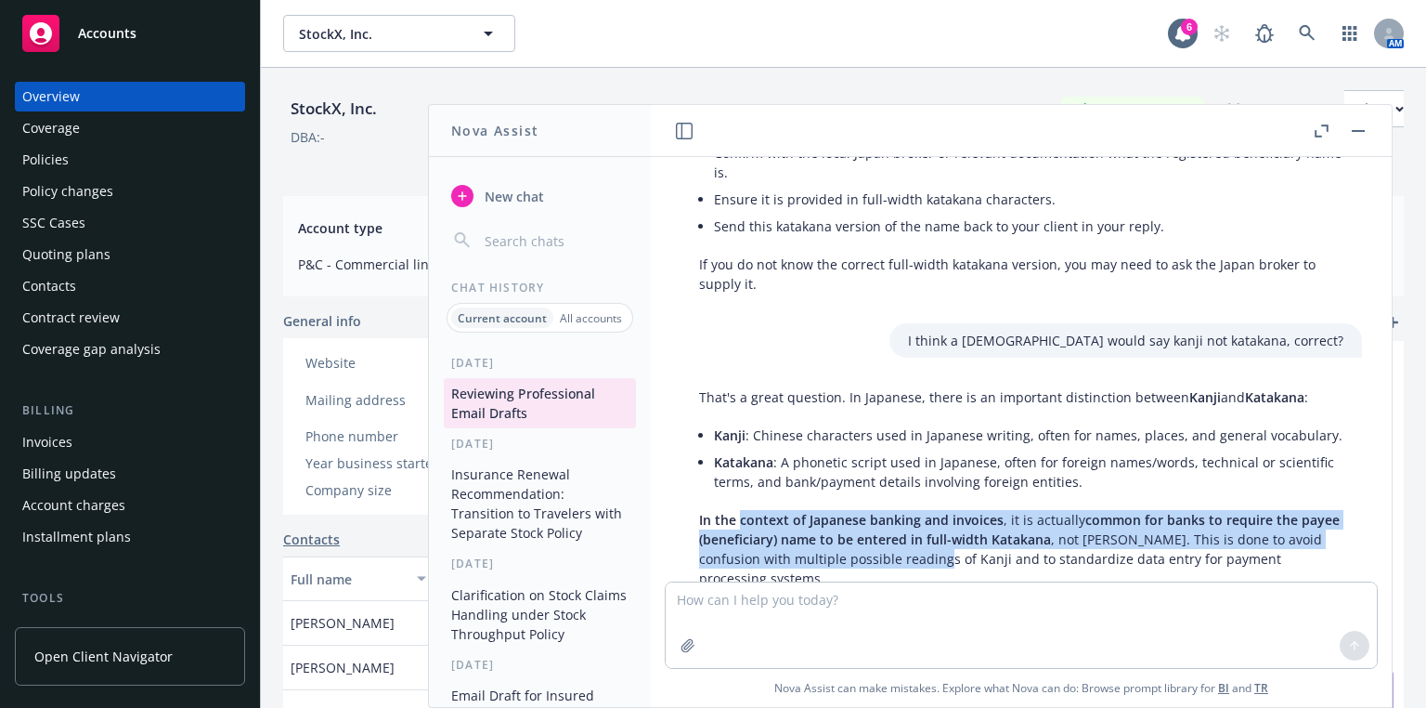
drag, startPoint x: 762, startPoint y: 439, endPoint x: 989, endPoint y: 459, distance: 227.4
click at [989, 510] on p "In the context of Japanese banking and invoices , it is actually common for ban…" at bounding box center [1021, 549] width 644 height 78
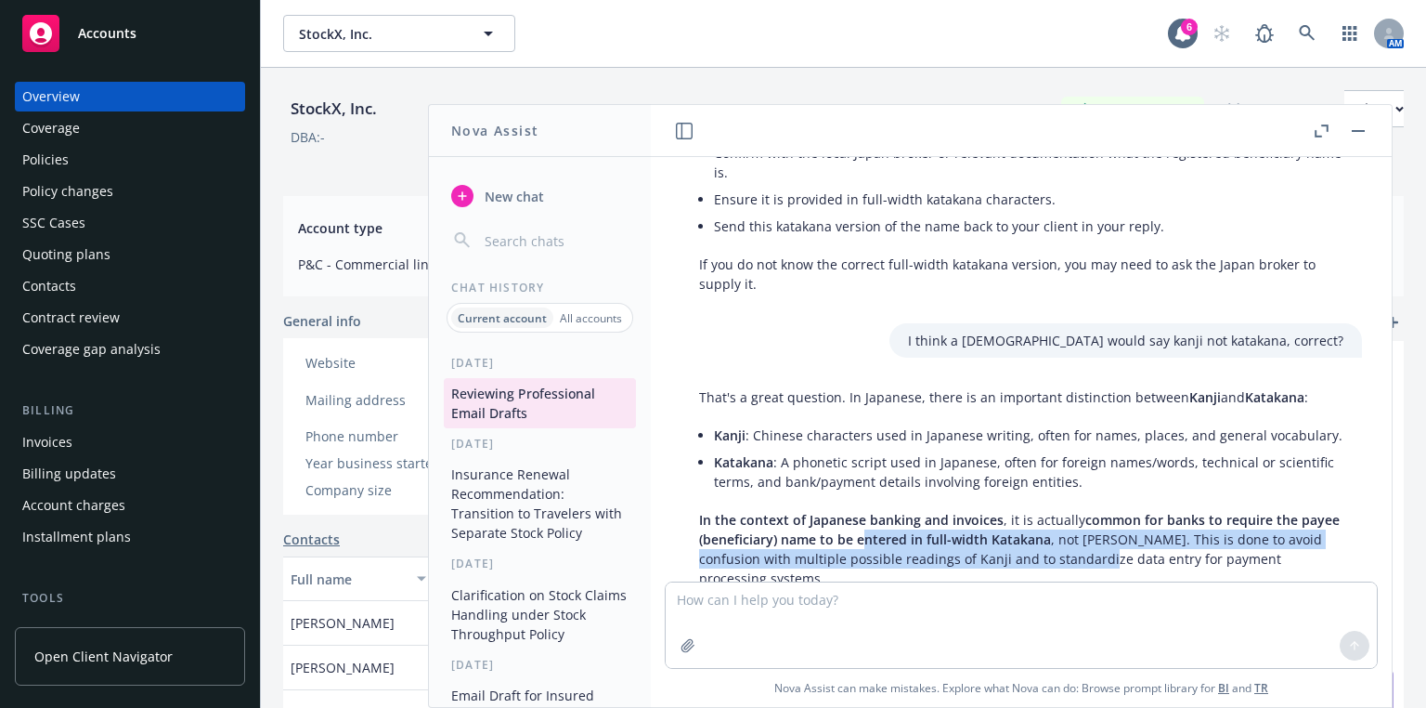
drag, startPoint x: 1094, startPoint y: 452, endPoint x: 896, endPoint y: 444, distance: 198.0
click at [896, 510] on p "In the context of Japanese banking and invoices , it is actually common for ban…" at bounding box center [1021, 549] width 644 height 78
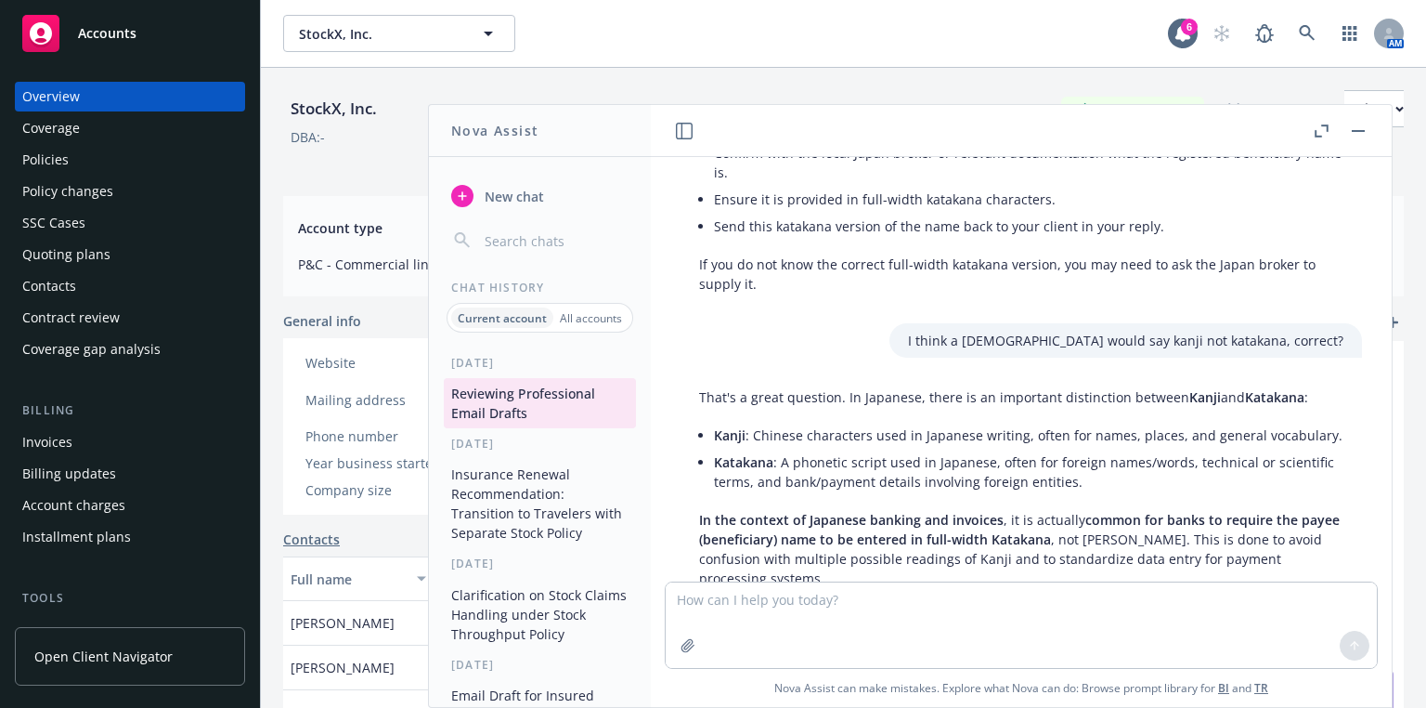
click at [884, 511] on span "common for banks to require the payee (beneficiary) name to be entered in full-…" at bounding box center [1019, 529] width 641 height 37
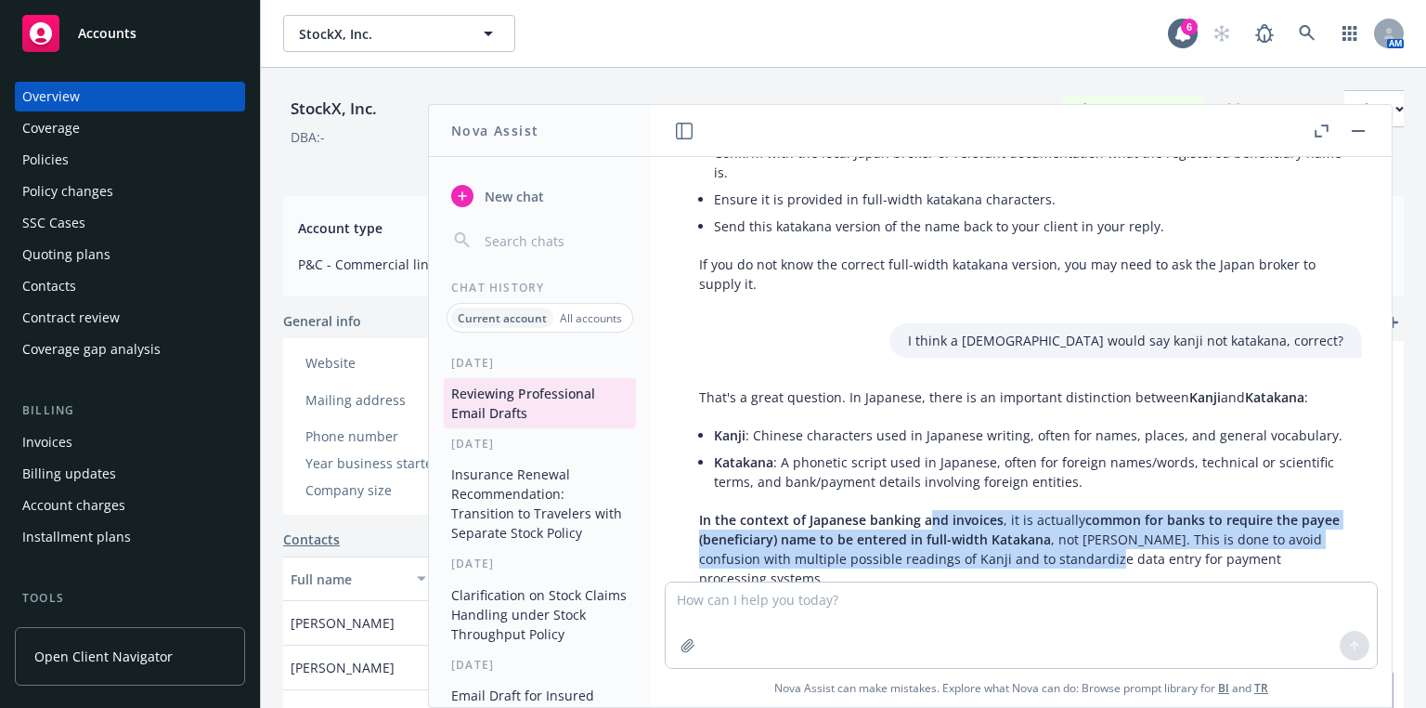
drag, startPoint x: 943, startPoint y: 428, endPoint x: 1154, endPoint y: 455, distance: 212.5
click at [1154, 510] on p "In the context of Japanese banking and invoices , it is actually common for ban…" at bounding box center [1021, 549] width 644 height 78
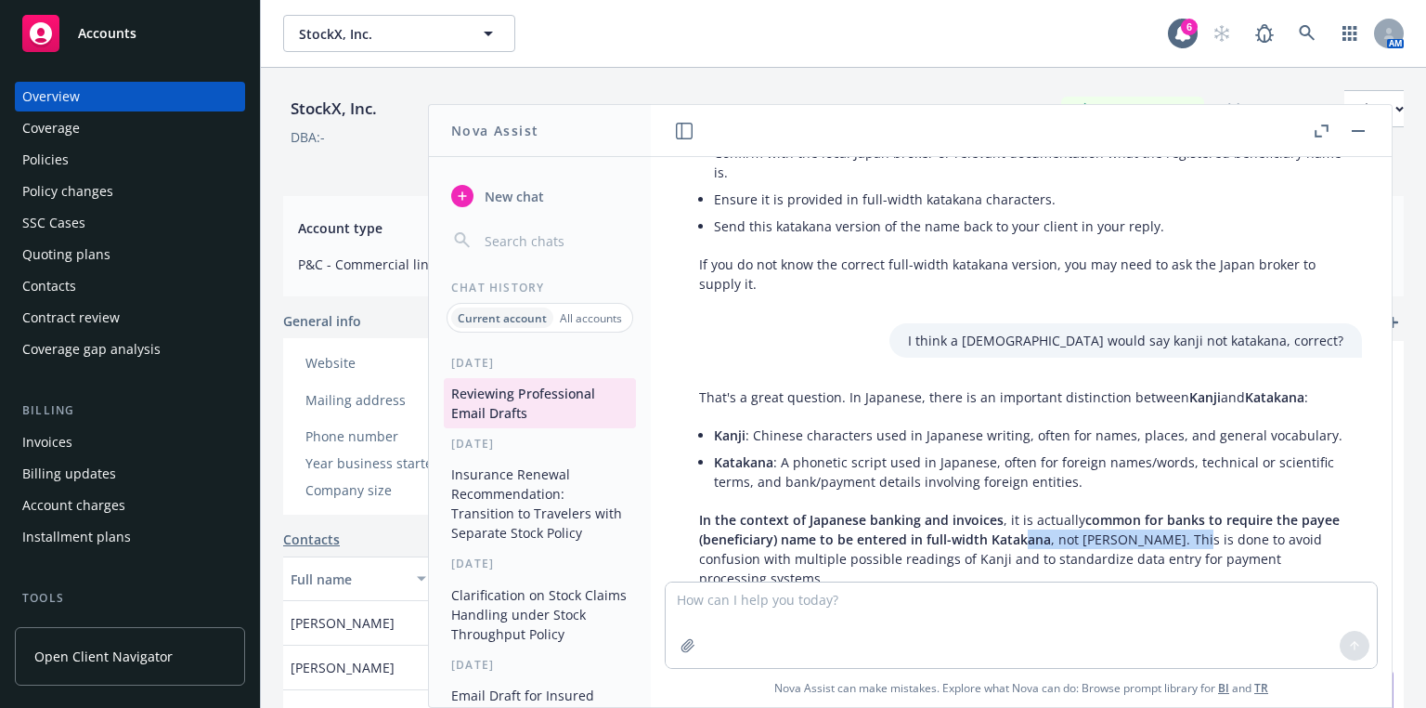
drag, startPoint x: 1215, startPoint y: 442, endPoint x: 1029, endPoint y: 441, distance: 185.7
click at [1029, 510] on p "In the context of Japanese banking and invoices , it is actually common for ban…" at bounding box center [1021, 549] width 644 height 78
click at [1028, 511] on span "common for banks to require the payee (beneficiary) name to be entered in full-…" at bounding box center [1019, 529] width 641 height 37
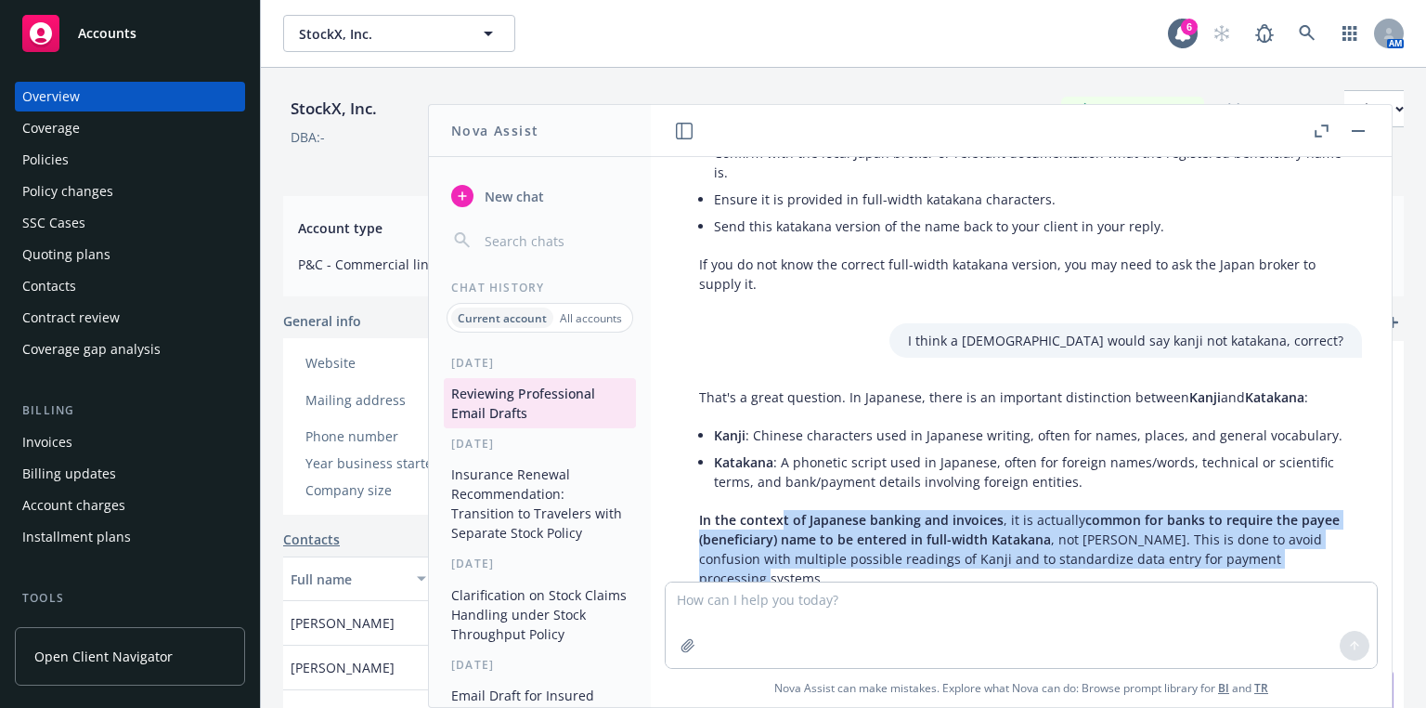
drag, startPoint x: 779, startPoint y: 420, endPoint x: 1005, endPoint y: 469, distance: 230.9
click at [1004, 510] on p "In the context of Japanese banking and invoices , it is actually common for ban…" at bounding box center [1021, 549] width 644 height 78
click at [1005, 510] on p "In the context of Japanese banking and invoices , it is actually common for ban…" at bounding box center [1021, 549] width 644 height 78
drag, startPoint x: 791, startPoint y: 417, endPoint x: 1047, endPoint y: 459, distance: 259.7
click at [1047, 510] on p "In the context of Japanese banking and invoices , it is actually common for ban…" at bounding box center [1021, 549] width 644 height 78
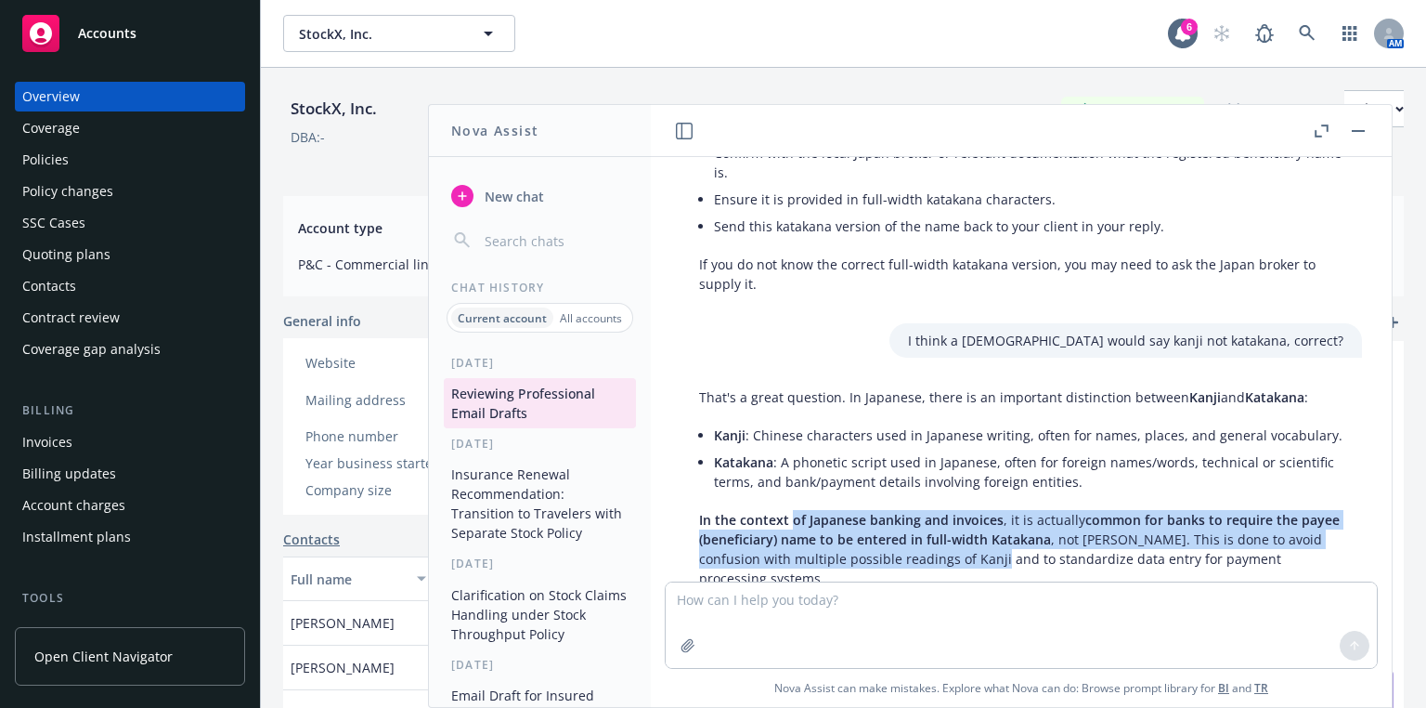
drag, startPoint x: 1047, startPoint y: 459, endPoint x: 1063, endPoint y: 459, distance: 15.8
click at [1047, 510] on p "In the context of Japanese banking and invoices , it is actually common for ban…" at bounding box center [1021, 549] width 644 height 78
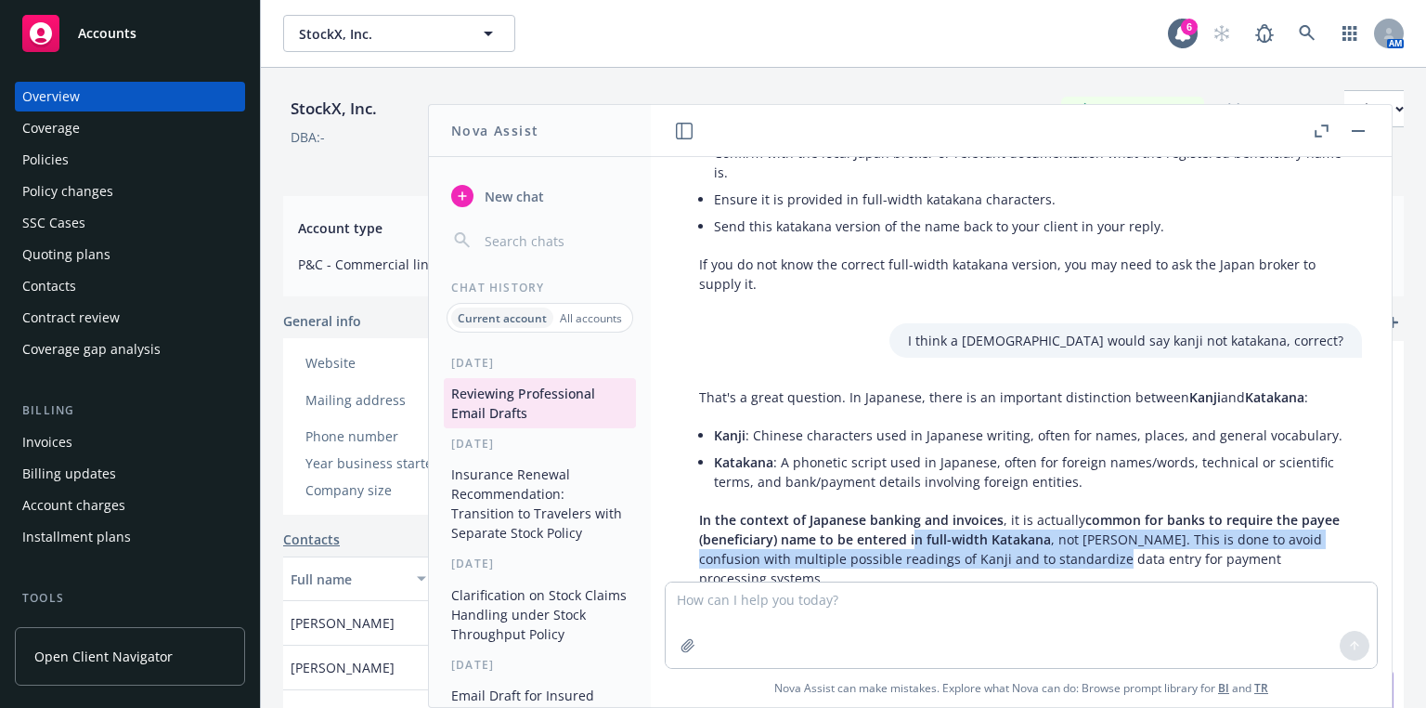
drag, startPoint x: 1165, startPoint y: 459, endPoint x: 950, endPoint y: 440, distance: 216.2
click at [950, 510] on p "In the context of Japanese banking and invoices , it is actually common for ban…" at bounding box center [1021, 549] width 644 height 78
click at [950, 511] on span "common for banks to require the payee (beneficiary) name to be entered in full-…" at bounding box center [1019, 529] width 641 height 37
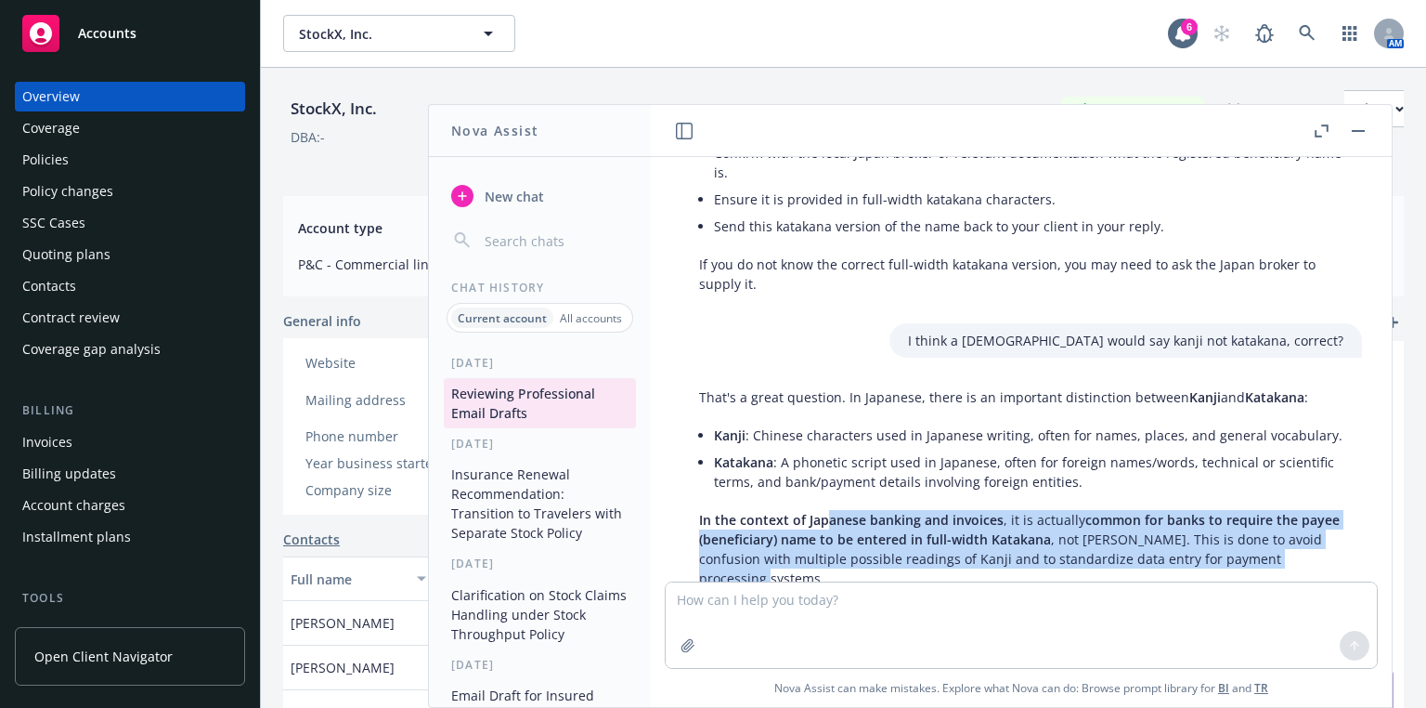
drag, startPoint x: 871, startPoint y: 440, endPoint x: 1078, endPoint y: 469, distance: 209.1
click at [1078, 510] on p "In the context of Japanese banking and invoices , it is actually common for ban…" at bounding box center [1021, 549] width 644 height 78
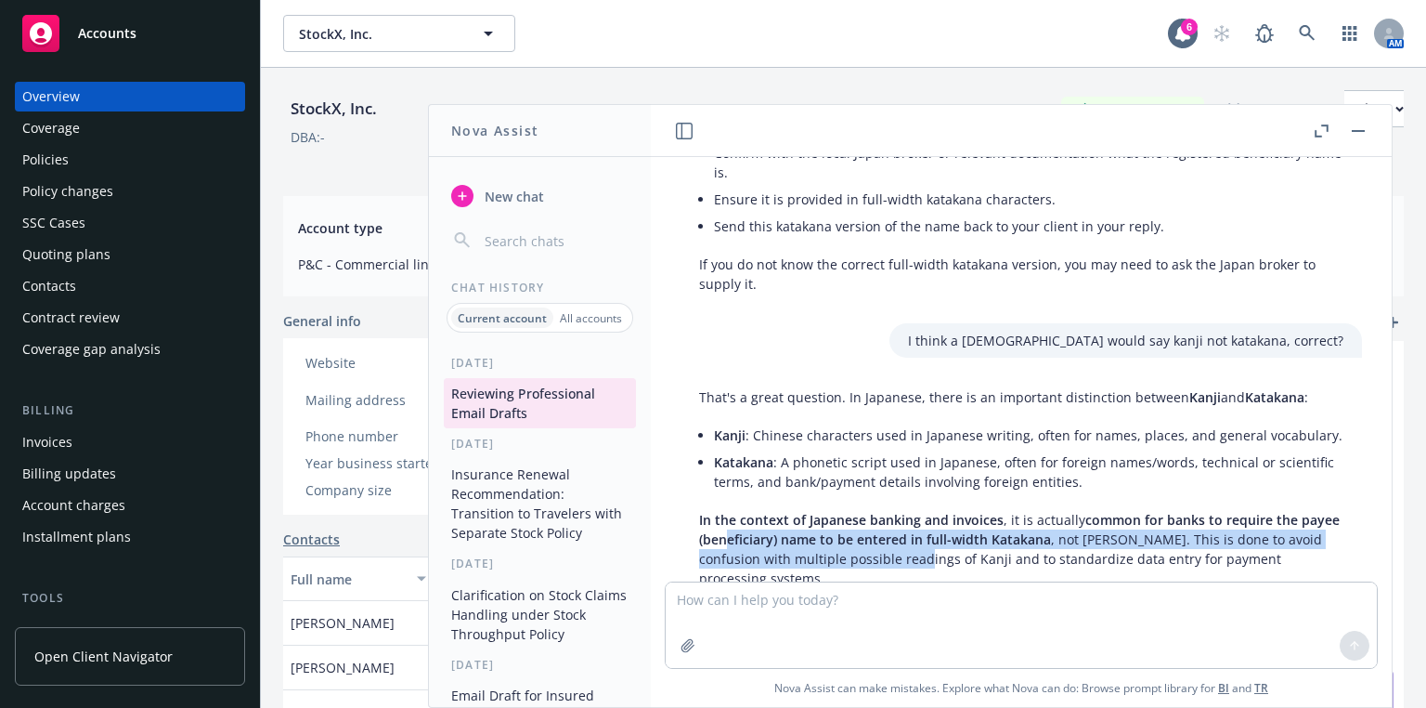
drag, startPoint x: 942, startPoint y: 462, endPoint x: 761, endPoint y: 434, distance: 183.3
click at [761, 510] on p "In the context of Japanese banking and invoices , it is actually common for ban…" at bounding box center [1021, 549] width 644 height 78
click at [761, 511] on span "common for banks to require the payee (beneficiary) name to be entered in full-…" at bounding box center [1019, 529] width 641 height 37
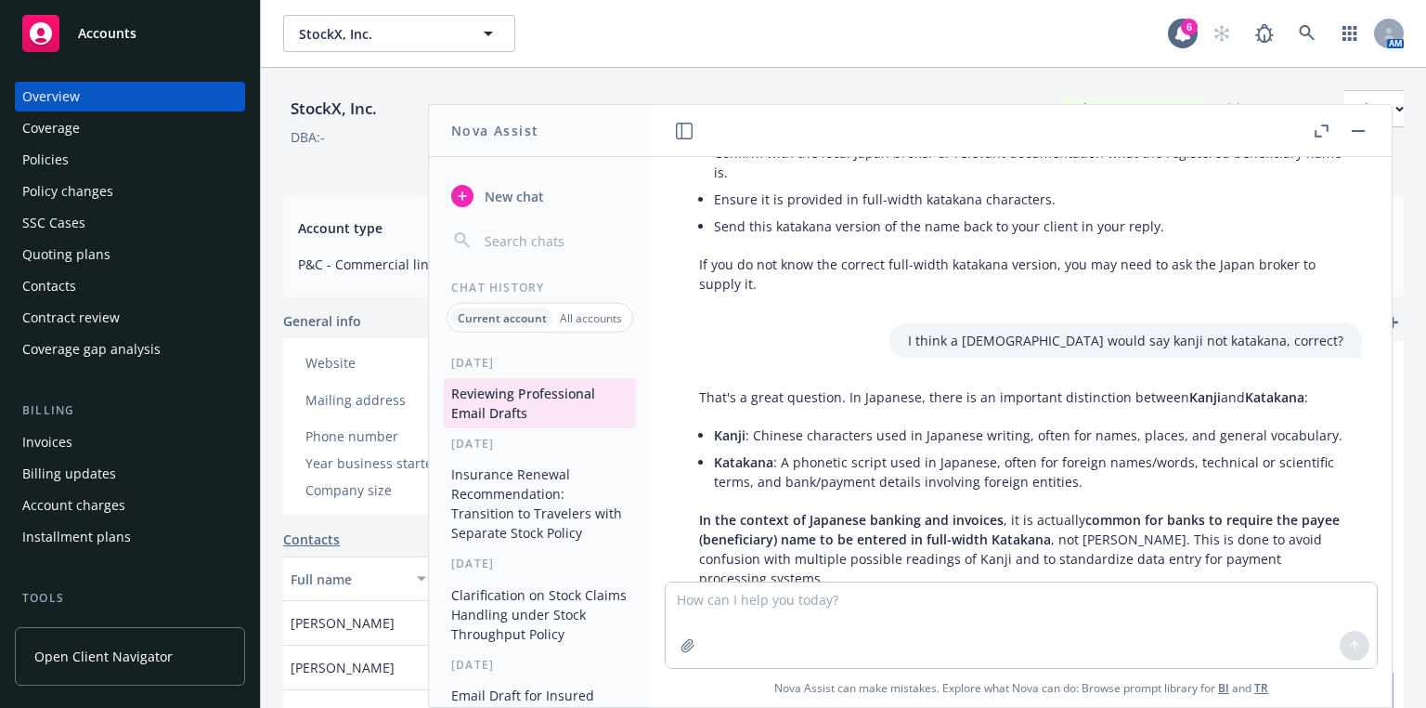
scroll to position [5118, 0]
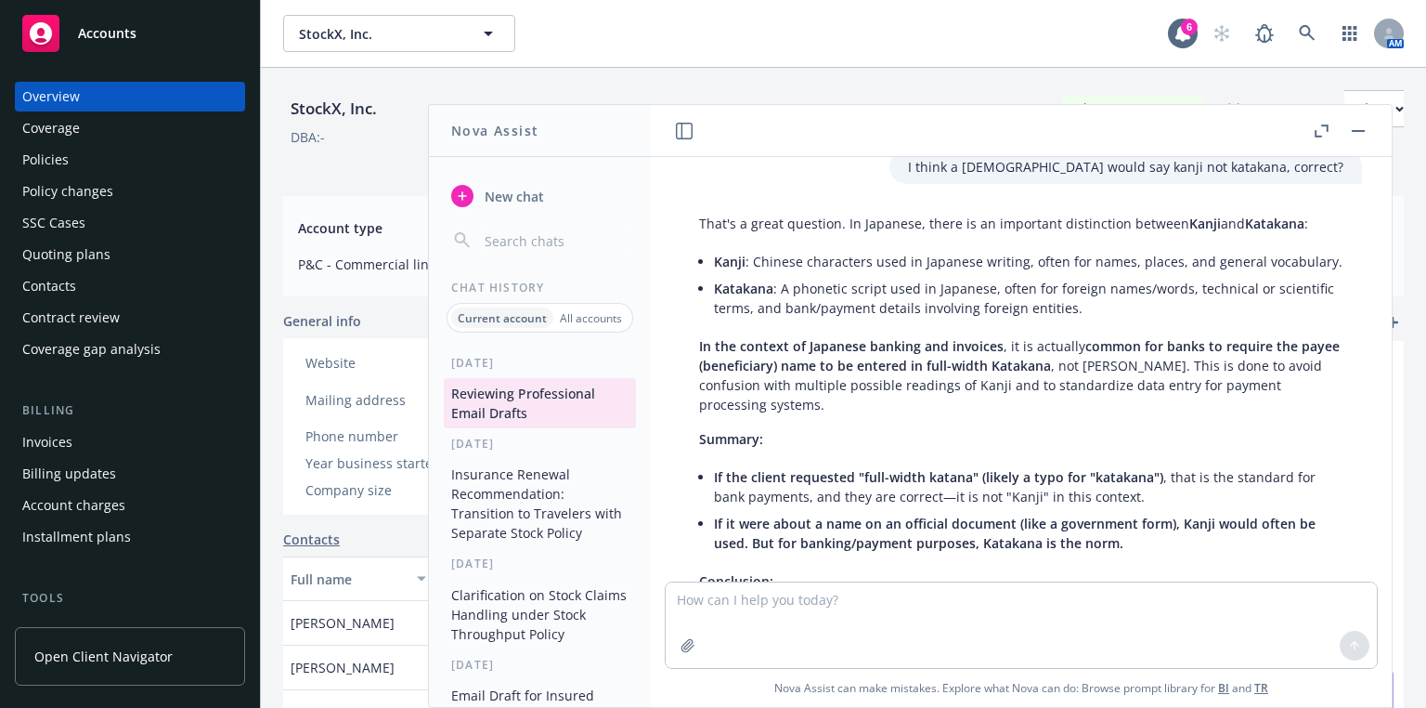
drag, startPoint x: 773, startPoint y: 60, endPoint x: 742, endPoint y: 52, distance: 32.7
click at [773, 60] on div "StockX, Inc. StockX, Inc. 6 AM" at bounding box center [843, 33] width 1165 height 67
drag, startPoint x: 1363, startPoint y: 127, endPoint x: 1419, endPoint y: 143, distance: 57.9
click at [1363, 127] on button "button" at bounding box center [1358, 131] width 22 height 22
